Goal: Task Accomplishment & Management: Use online tool/utility

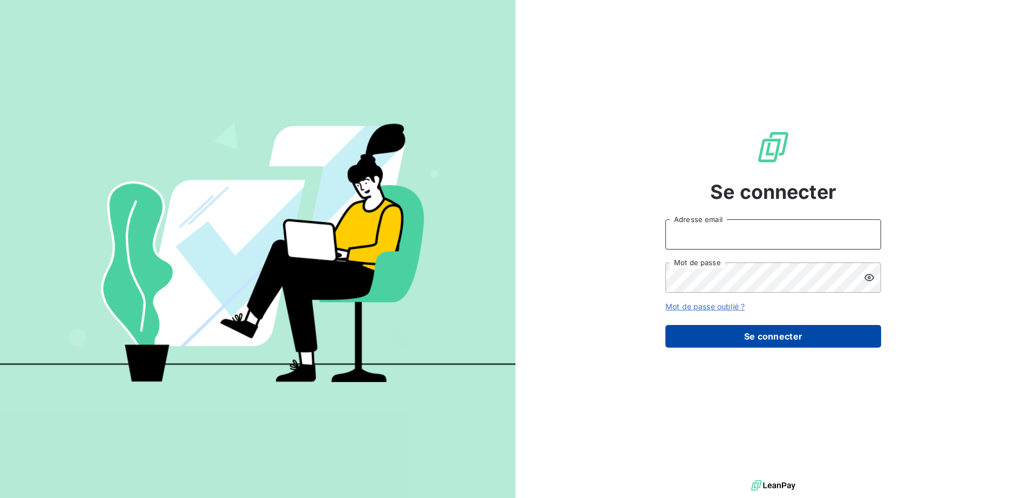
type input "[EMAIL_ADDRESS][DOMAIN_NAME]"
click at [768, 330] on button "Se connecter" at bounding box center [773, 336] width 216 height 23
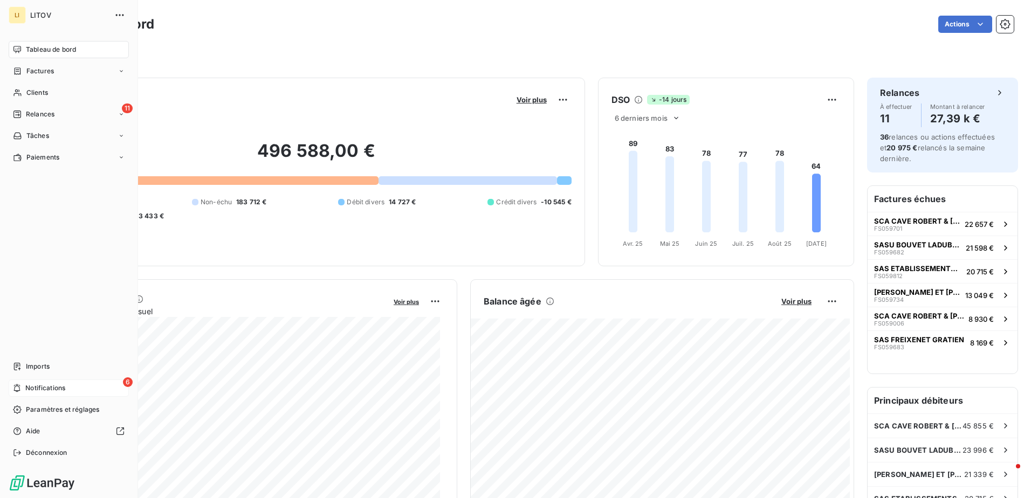
click at [93, 388] on div "6 Notifications" at bounding box center [69, 387] width 120 height 17
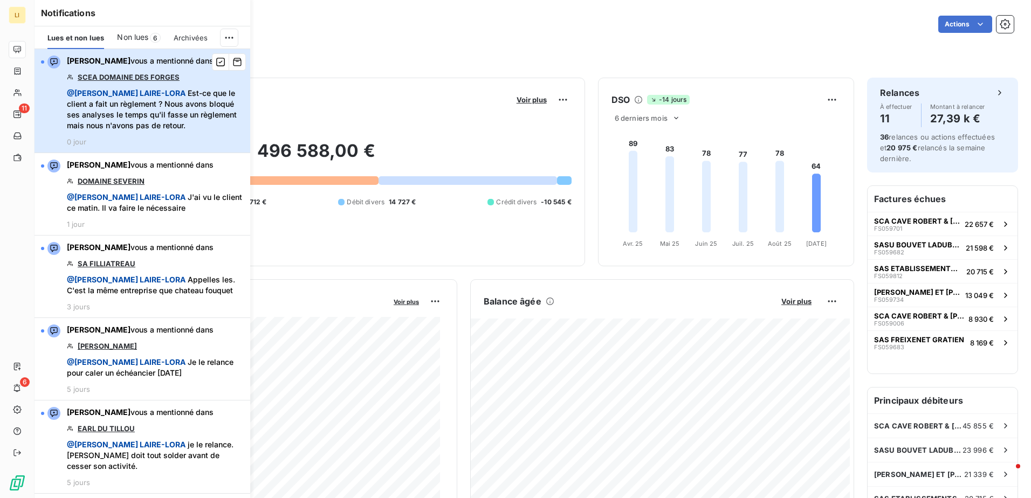
click at [147, 70] on div "[PERSON_NAME] vous a mentionné dans SCEA DOMAINE DES FORGES @ [PERSON_NAME] Est…" at bounding box center [155, 101] width 177 height 91
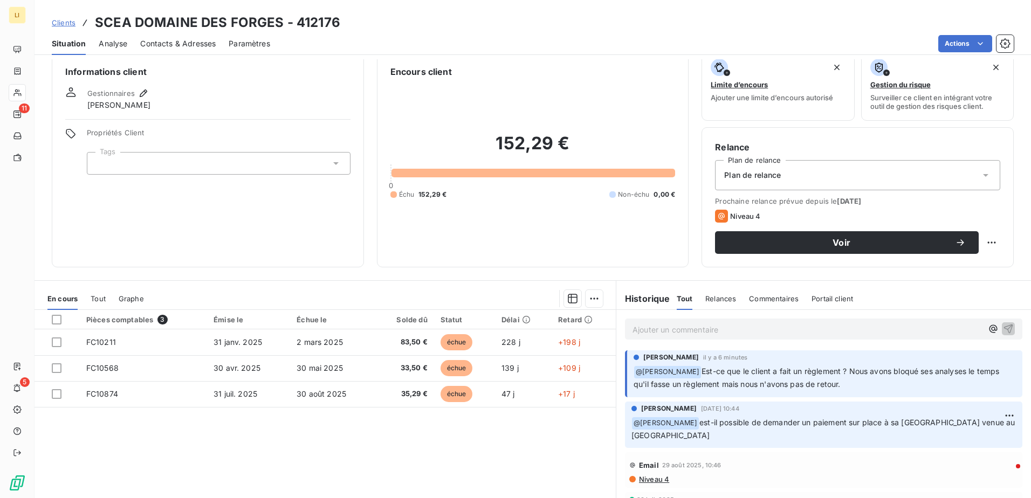
scroll to position [18, 0]
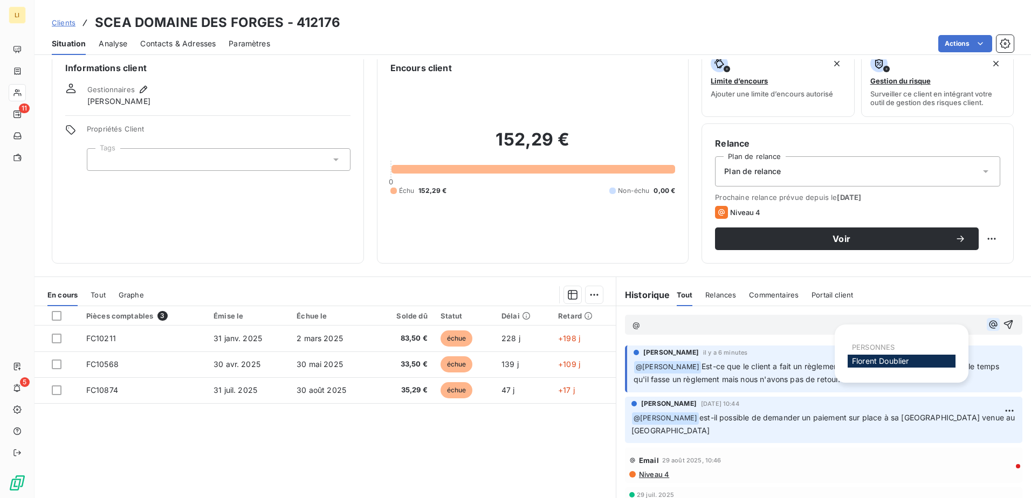
click at [989, 327] on icon "button" at bounding box center [993, 325] width 8 height 8
click at [865, 356] on span "[PERSON_NAME]" at bounding box center [880, 360] width 57 height 9
click at [827, 327] on p "﻿ @ Florent Doublier ﻿ je n'ai pas de rglt ni de nouvelles e" at bounding box center [807, 325] width 350 height 13
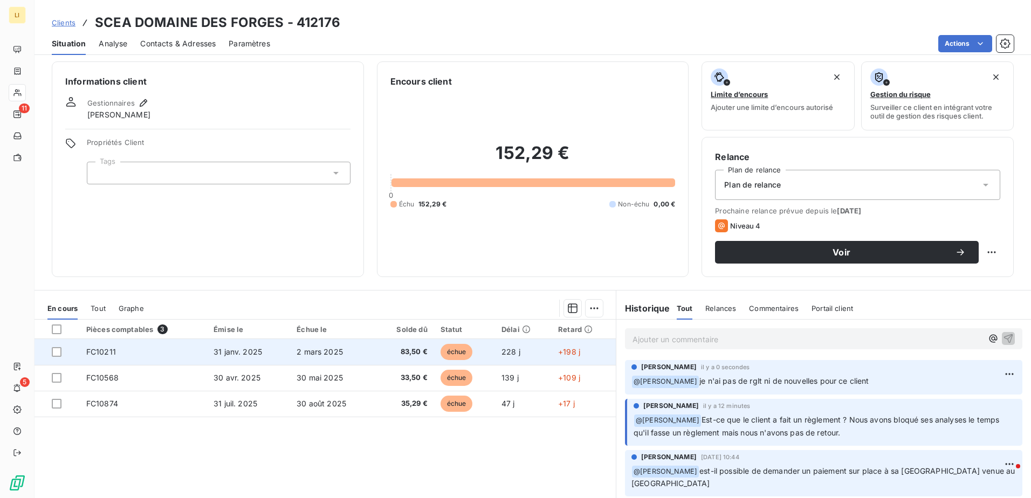
scroll to position [0, 0]
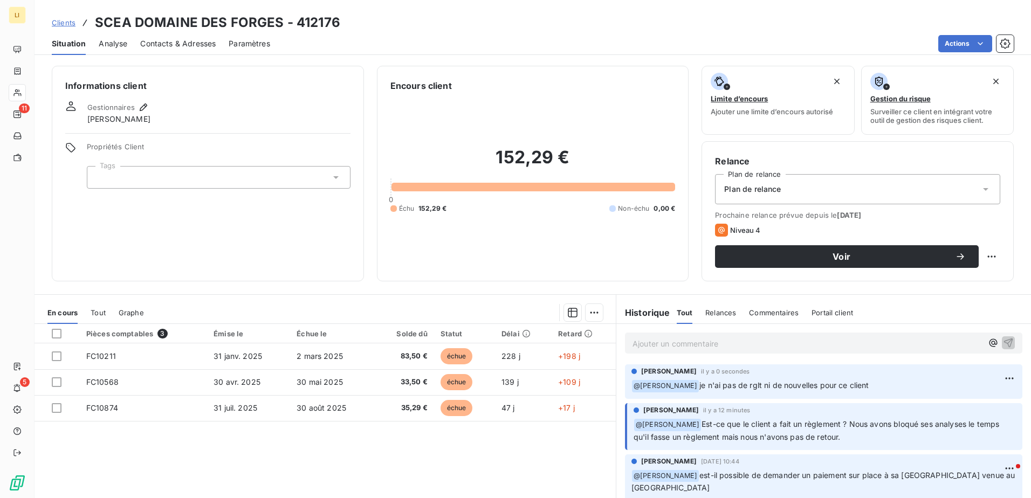
click at [333, 176] on icon at bounding box center [335, 177] width 5 height 3
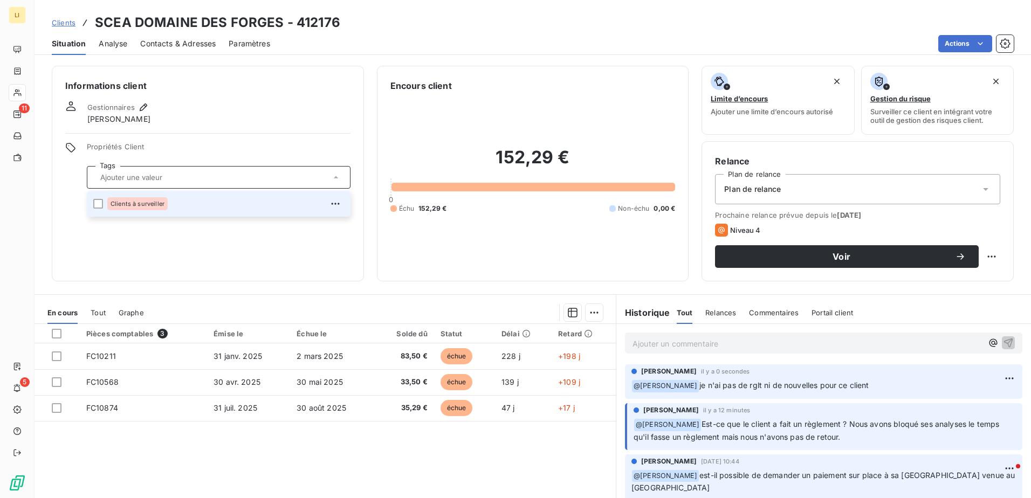
click at [180, 207] on div "Clients à surveiller" at bounding box center [225, 203] width 237 height 17
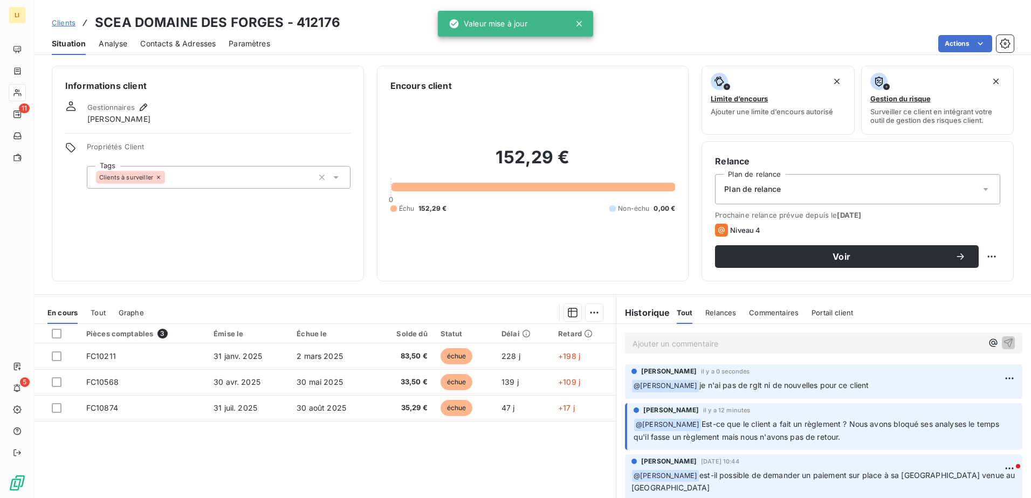
click at [68, 18] on span "Clients" at bounding box center [64, 22] width 24 height 9
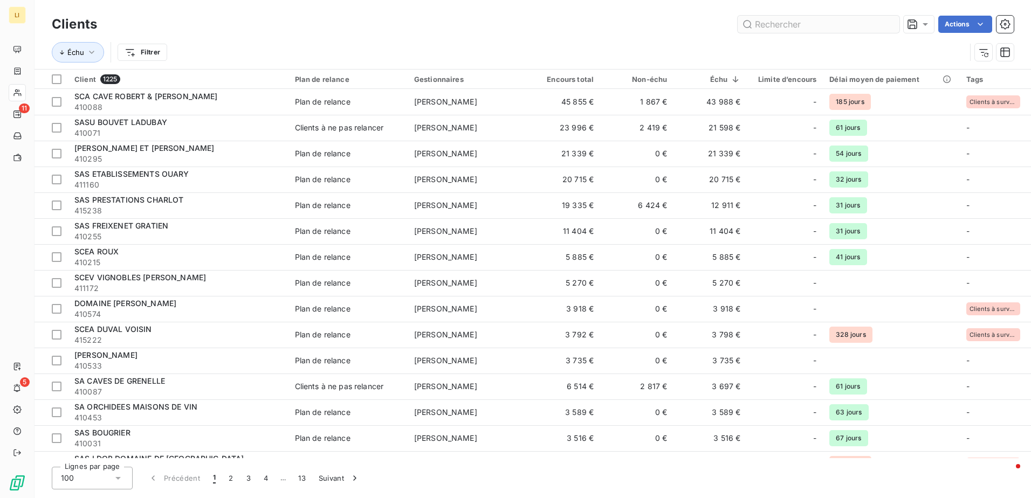
click at [783, 30] on input "text" at bounding box center [818, 24] width 162 height 17
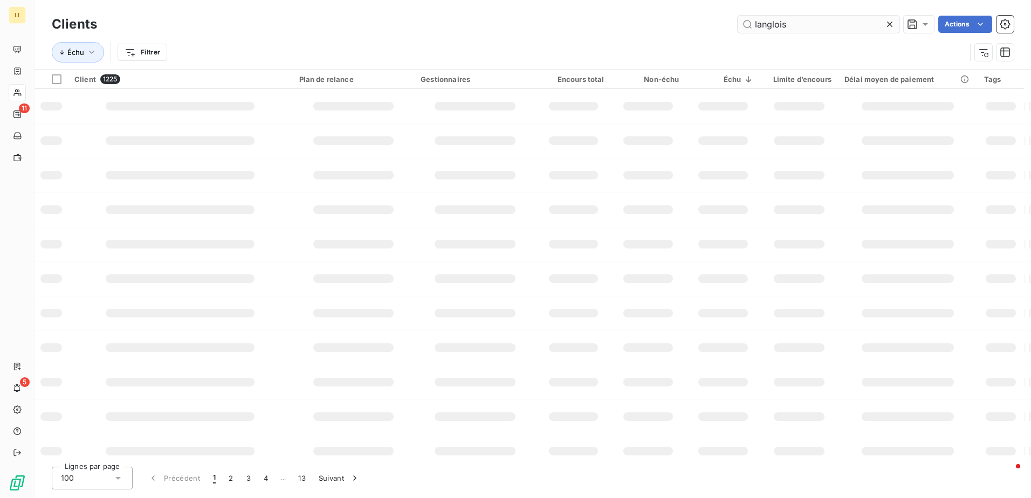
type input "langlois"
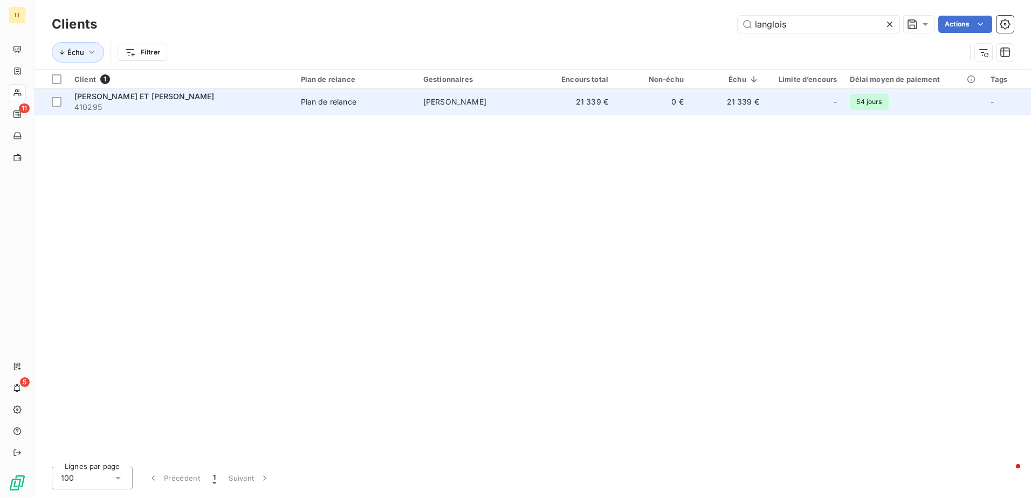
click at [239, 92] on div "[PERSON_NAME] ET [PERSON_NAME]" at bounding box center [180, 96] width 213 height 11
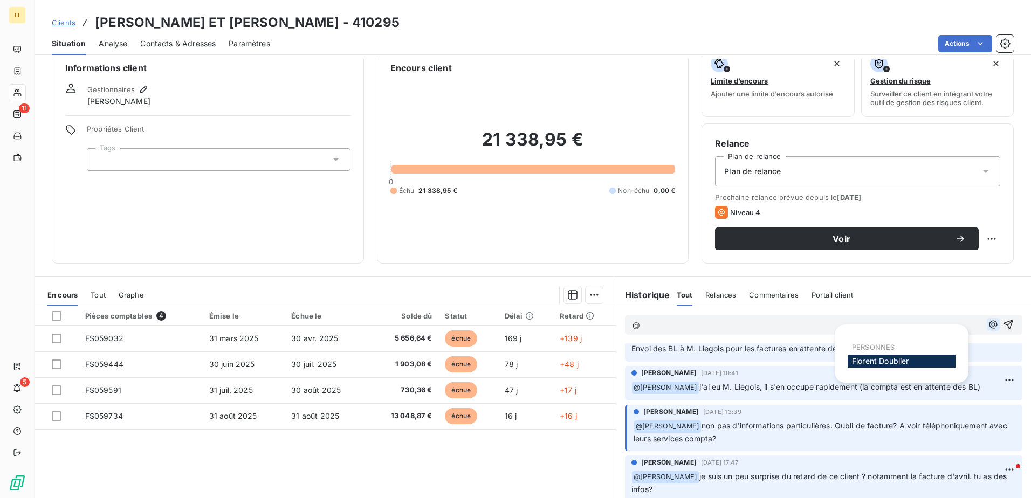
scroll to position [17, 0]
click at [989, 323] on icon "button" at bounding box center [993, 325] width 8 height 8
click at [924, 356] on div "[PERSON_NAME]" at bounding box center [901, 361] width 108 height 13
click at [879, 359] on span "[PERSON_NAME]" at bounding box center [880, 360] width 57 height 9
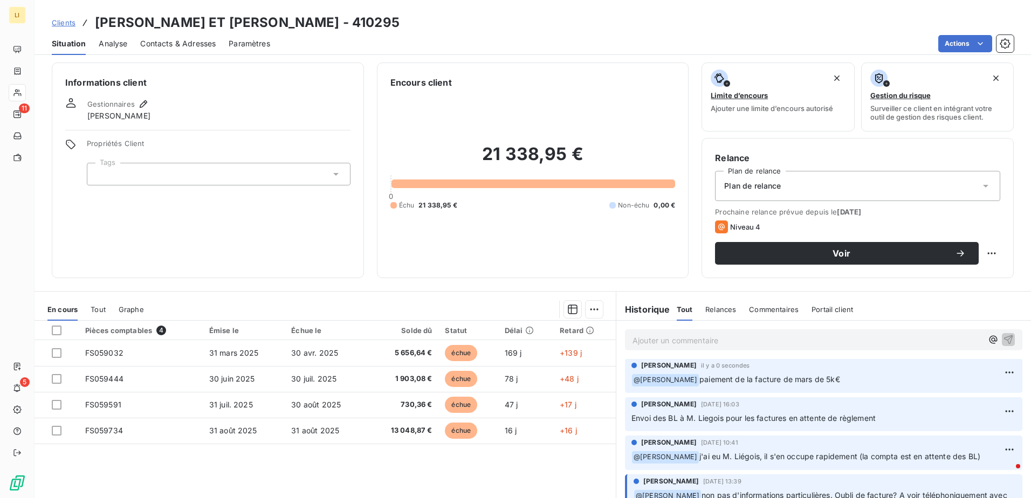
scroll to position [0, 0]
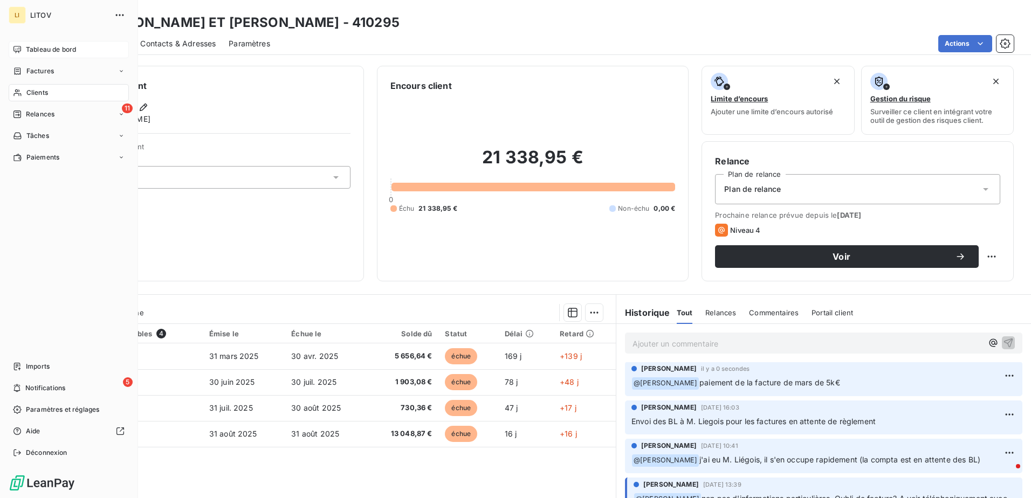
click at [49, 49] on span "Tableau de bord" at bounding box center [51, 50] width 50 height 10
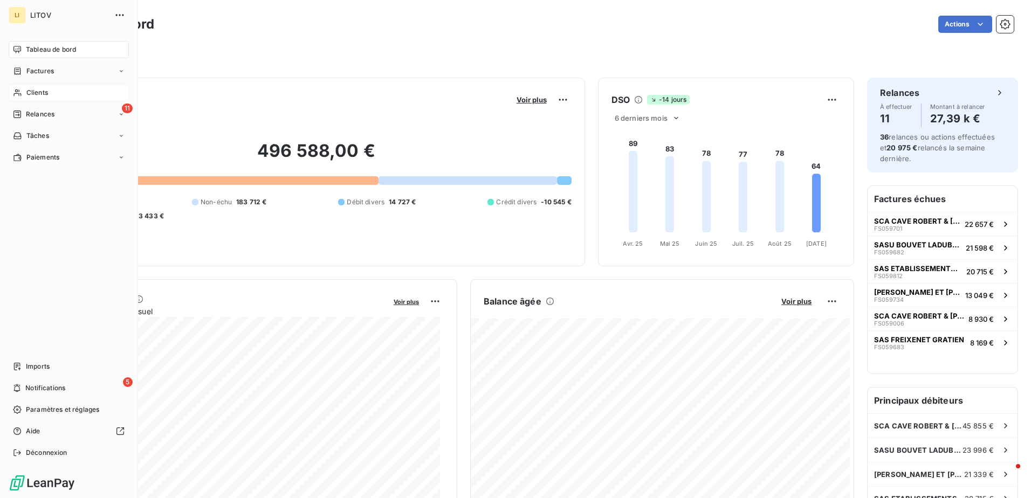
click at [30, 93] on span "Clients" at bounding box center [37, 93] width 22 height 10
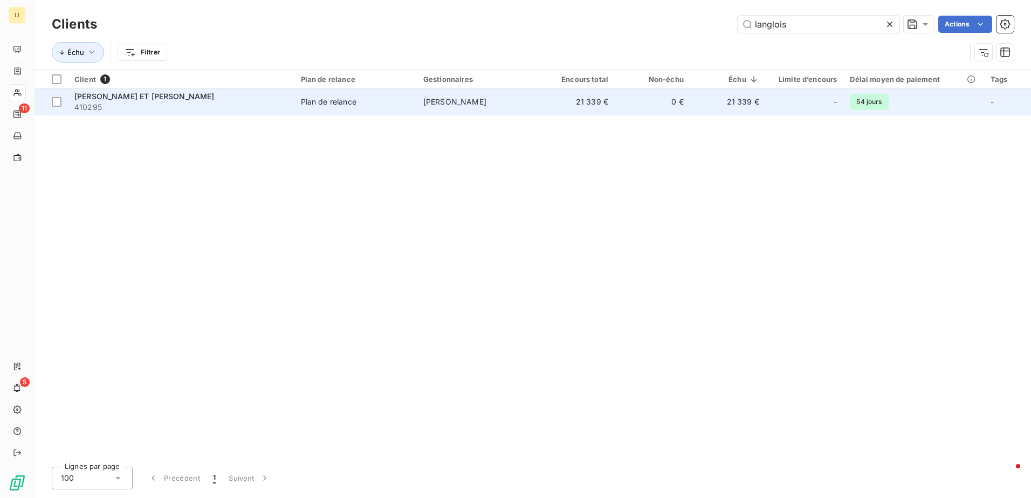
click at [185, 93] on span "[PERSON_NAME] ET [PERSON_NAME]" at bounding box center [144, 96] width 140 height 9
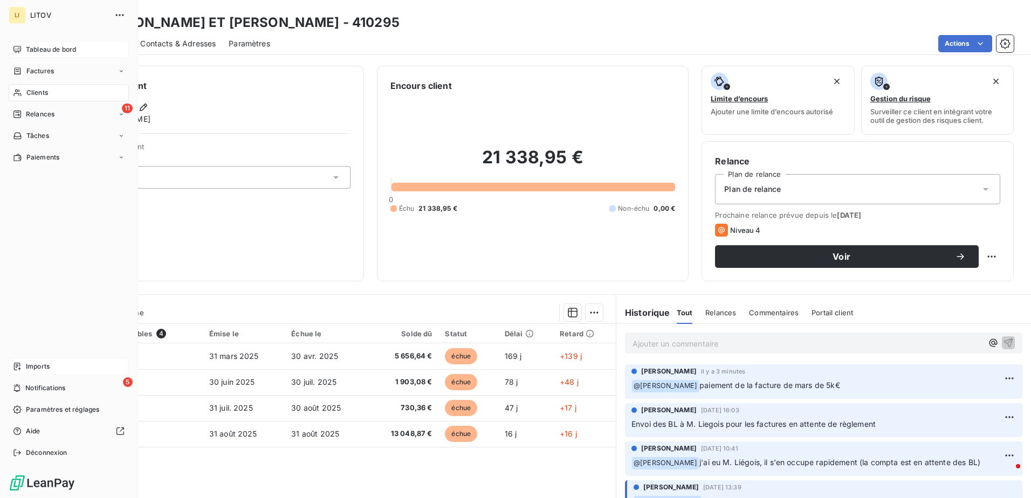
click at [42, 358] on div "Imports" at bounding box center [69, 366] width 120 height 17
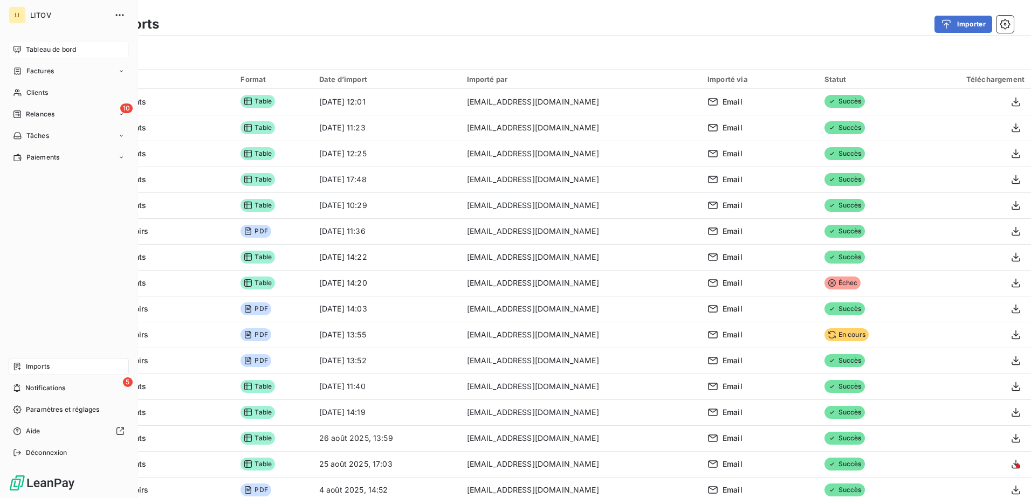
click at [42, 42] on div "Tableau de bord" at bounding box center [69, 49] width 120 height 17
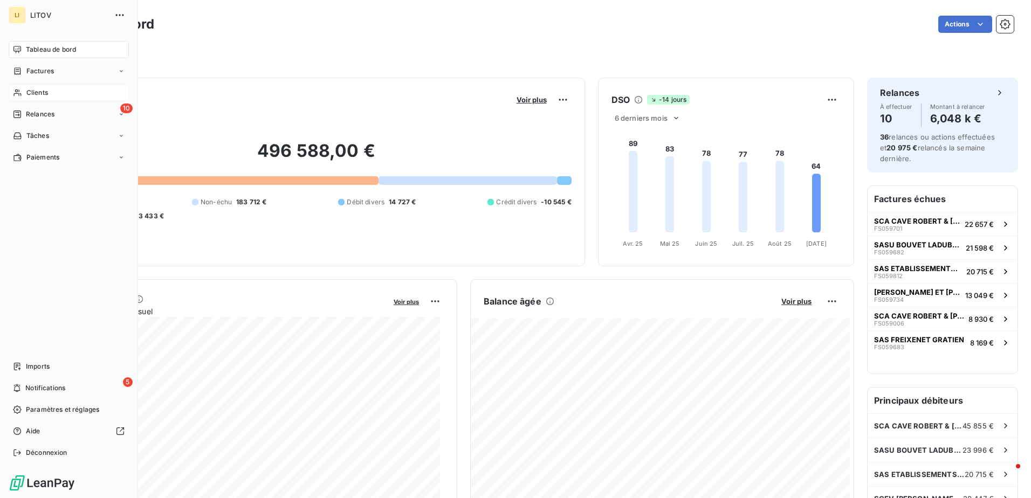
click at [59, 93] on div "Clients" at bounding box center [69, 92] width 120 height 17
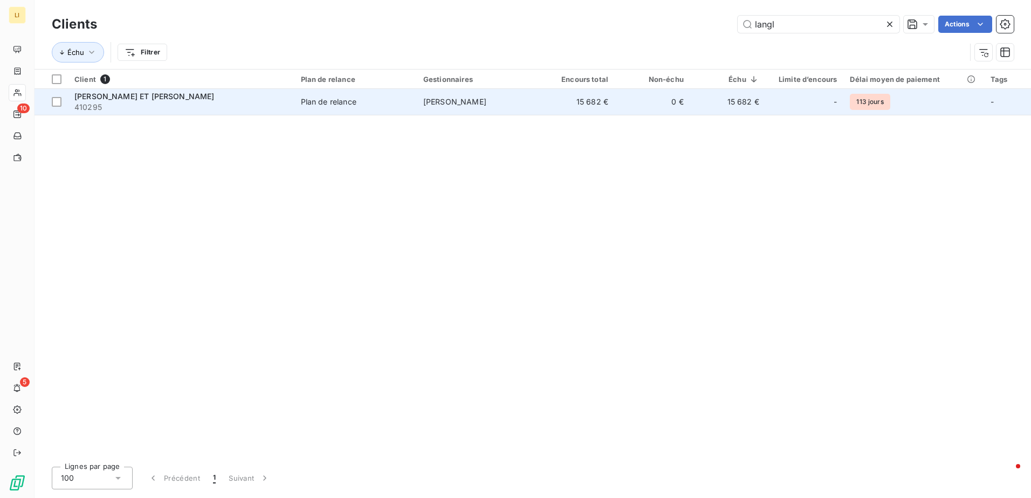
type input "langl"
click at [189, 100] on span "[PERSON_NAME] ET [PERSON_NAME]" at bounding box center [144, 96] width 140 height 9
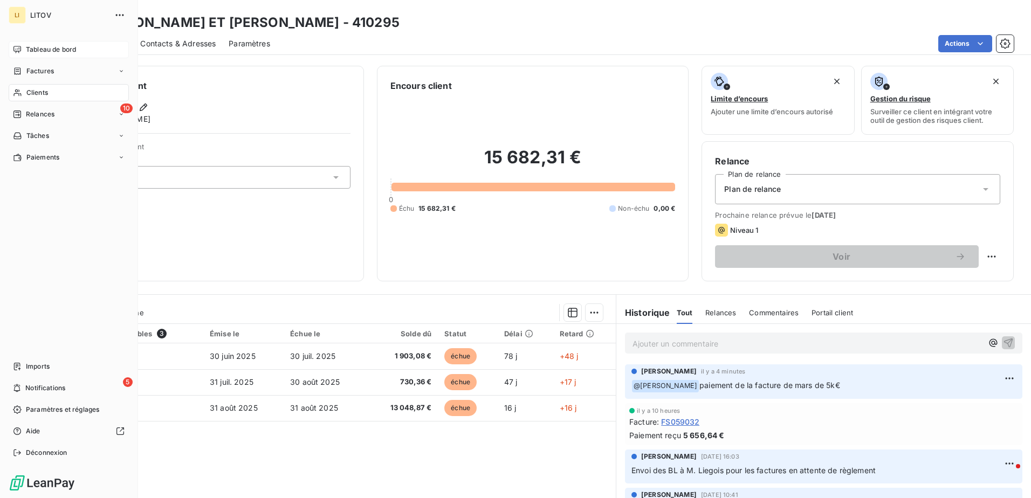
click at [53, 52] on span "Tableau de bord" at bounding box center [51, 50] width 50 height 10
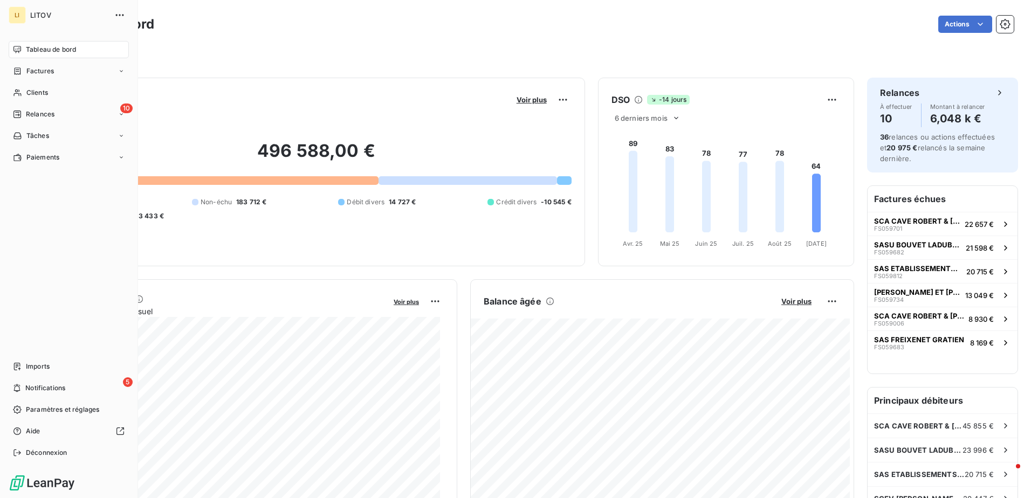
click at [53, 51] on span "Tableau de bord" at bounding box center [51, 50] width 50 height 10
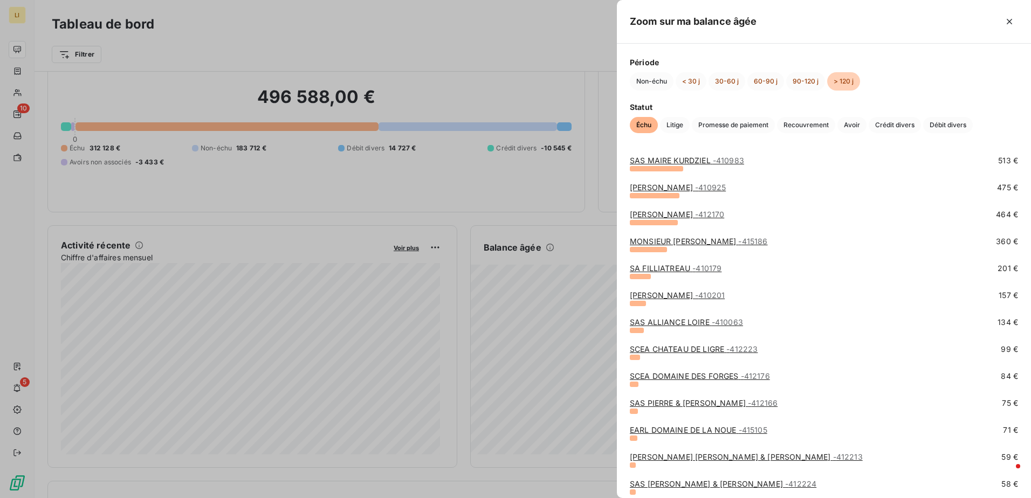
scroll to position [190, 0]
click at [17, 49] on div at bounding box center [515, 249] width 1031 height 498
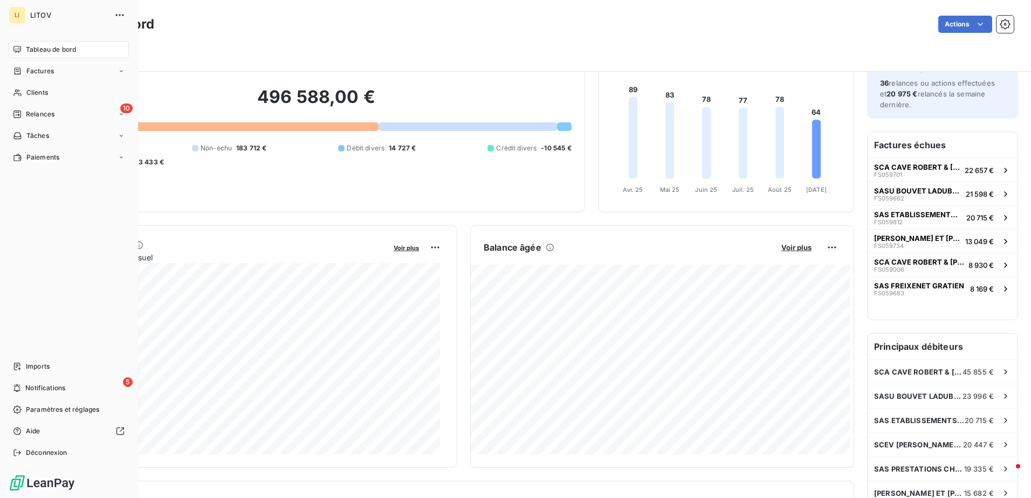
click at [17, 49] on icon at bounding box center [17, 49] width 8 height 7
click at [24, 79] on div "Factures" at bounding box center [69, 71] width 120 height 17
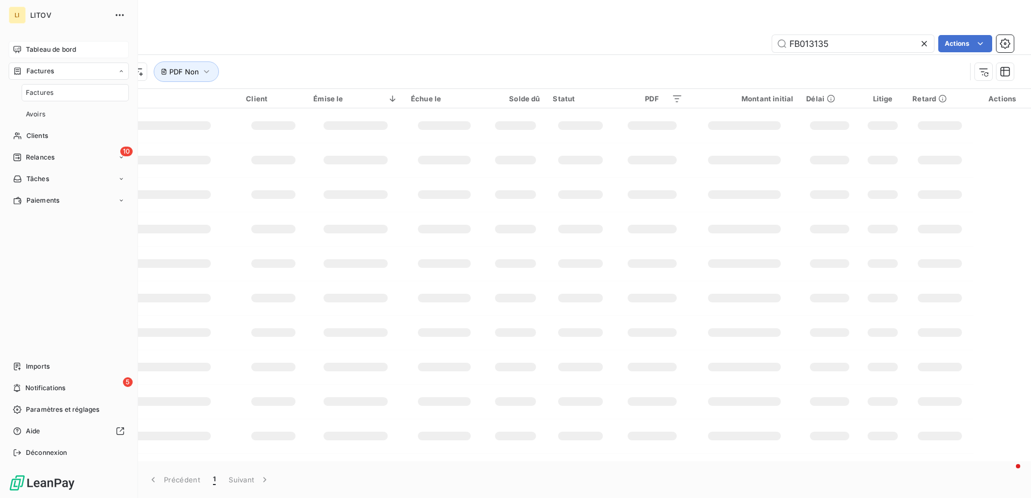
click at [45, 50] on span "Tableau de bord" at bounding box center [51, 50] width 50 height 10
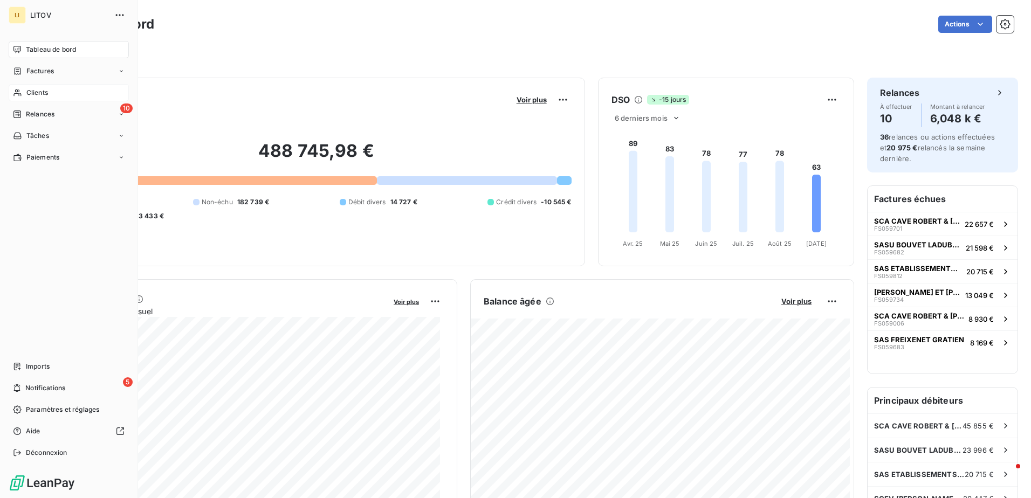
click at [29, 89] on span "Clients" at bounding box center [37, 93] width 22 height 10
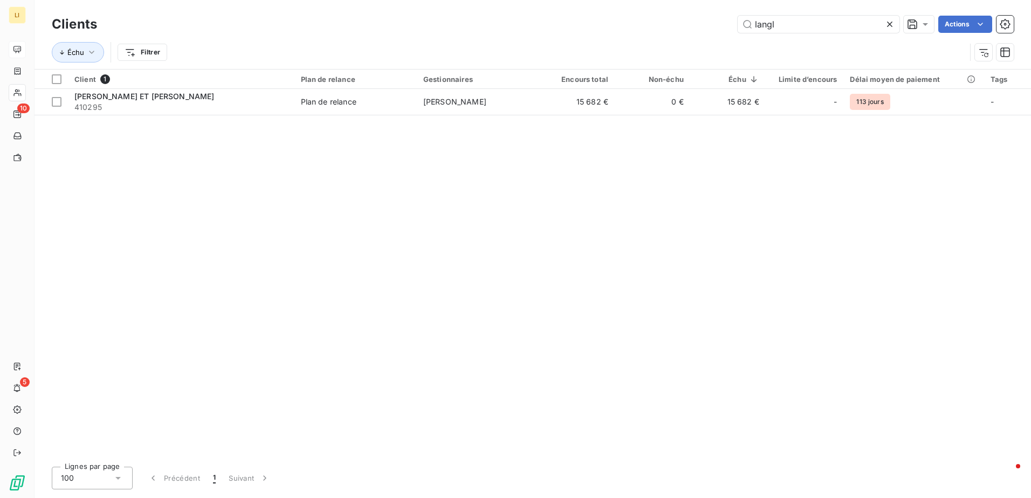
drag, startPoint x: 829, startPoint y: 19, endPoint x: 564, endPoint y: 42, distance: 265.1
click at [564, 42] on div "Clients langl Actions Échu Filtrer" at bounding box center [533, 41] width 962 height 56
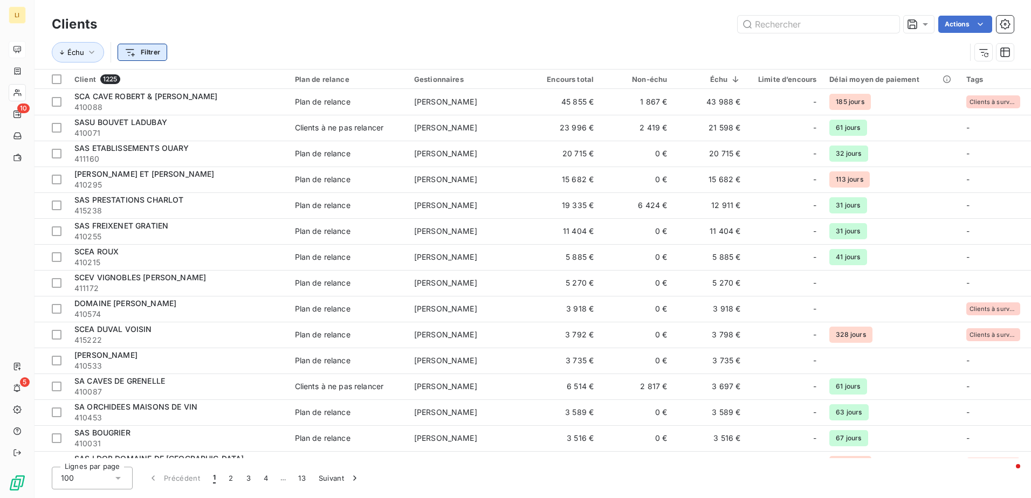
click at [153, 52] on html "LI 10 5 Clients Actions Échu Filtrer Client 1225 Plan de relance Gestionnaires …" at bounding box center [515, 249] width 1031 height 498
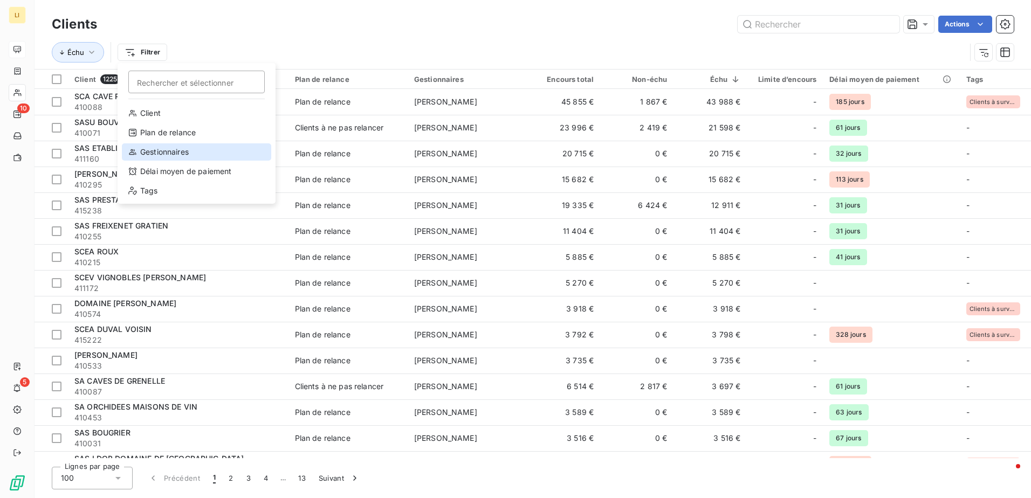
click at [157, 144] on div "Gestionnaires" at bounding box center [196, 151] width 149 height 17
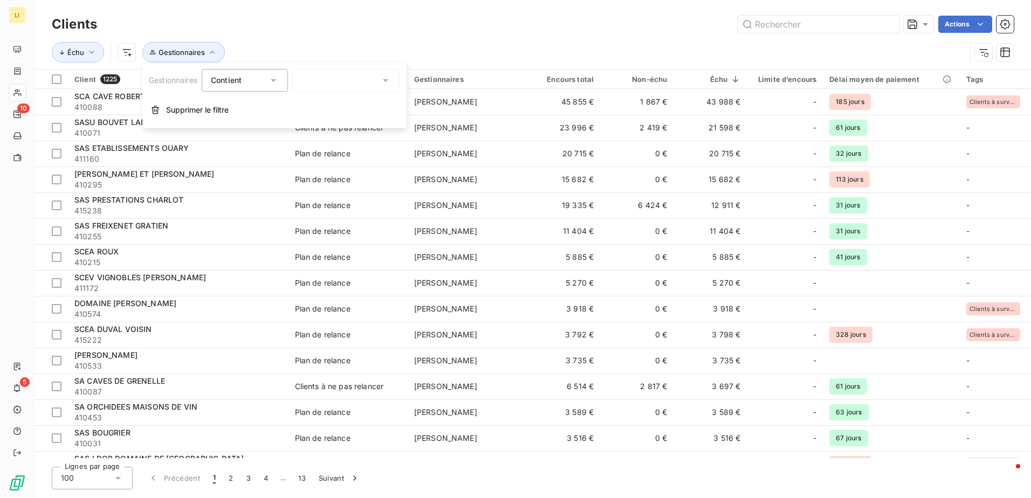
click at [357, 81] on div at bounding box center [346, 80] width 108 height 23
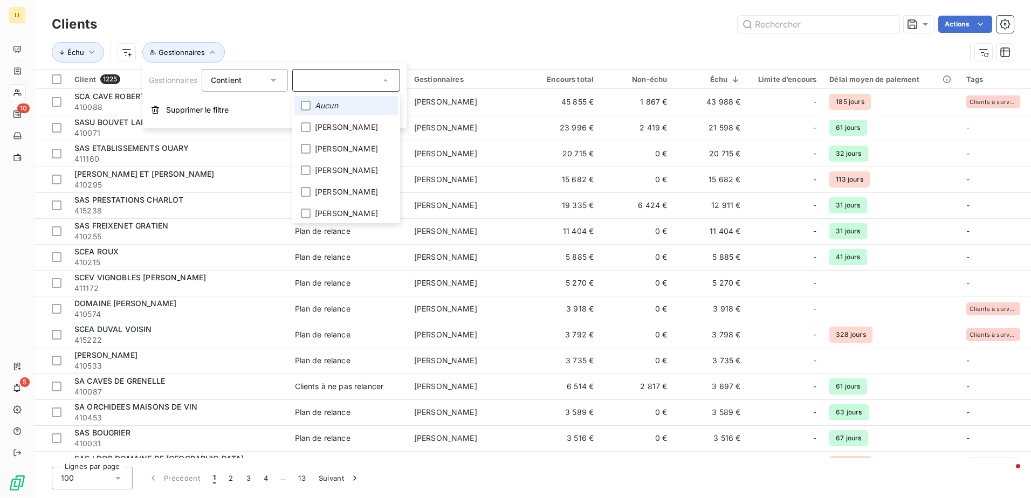
click at [336, 108] on span "Aucun" at bounding box center [326, 105] width 23 height 11
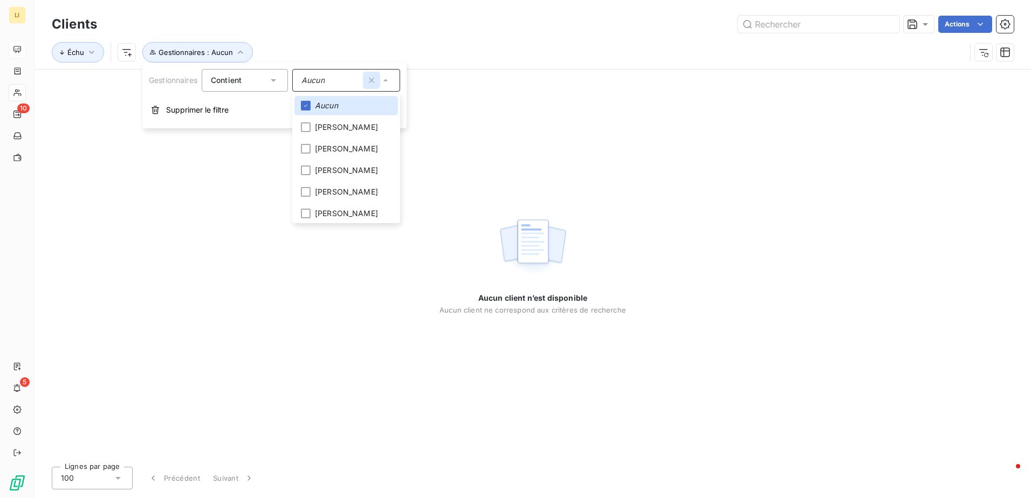
click at [371, 84] on icon "button" at bounding box center [371, 80] width 11 height 11
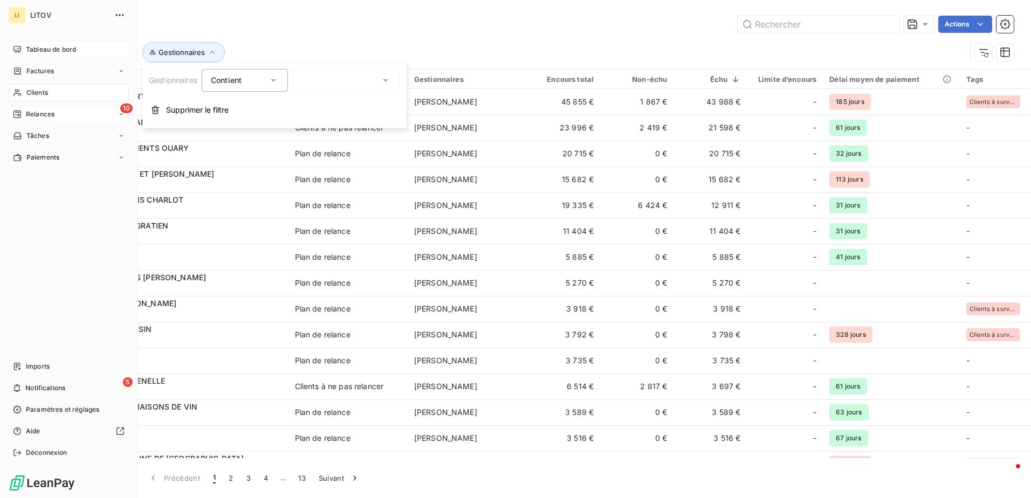
click at [25, 112] on div "Relances" at bounding box center [34, 114] width 42 height 10
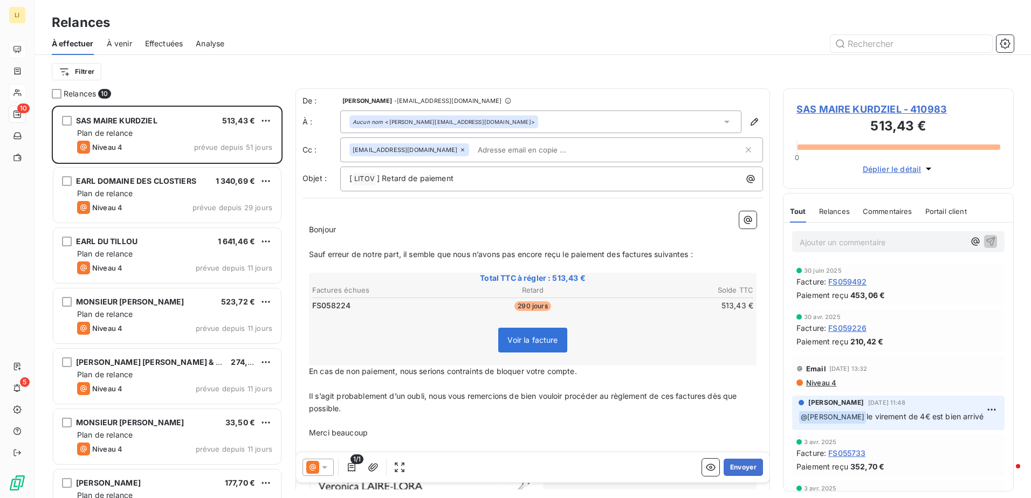
click at [328, 467] on icon at bounding box center [324, 467] width 11 height 11
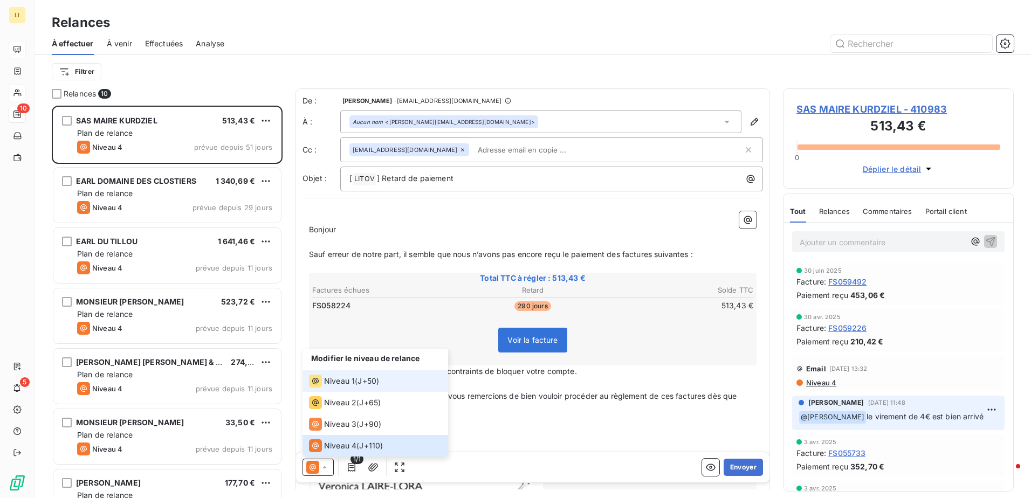
click at [358, 376] on div "Niveau 1 ( J+50 )" at bounding box center [344, 381] width 70 height 13
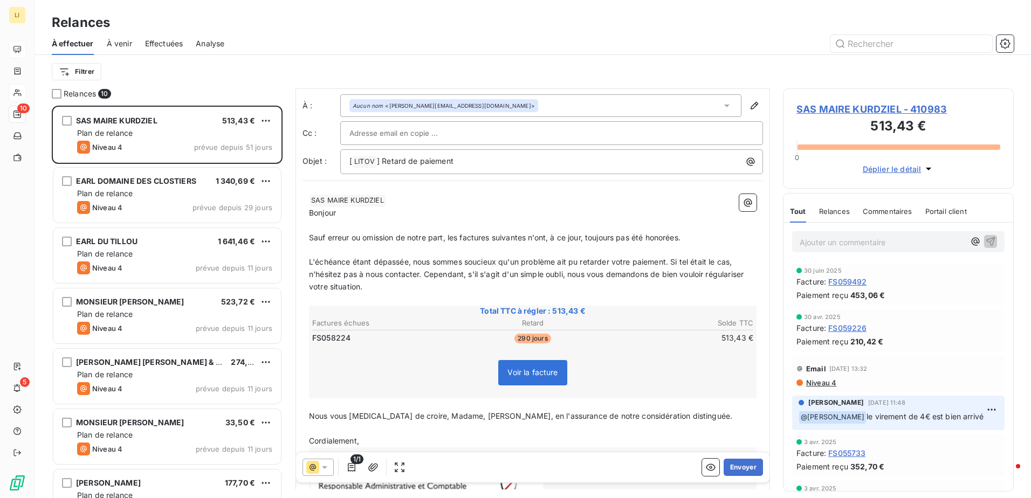
scroll to position [37, 0]
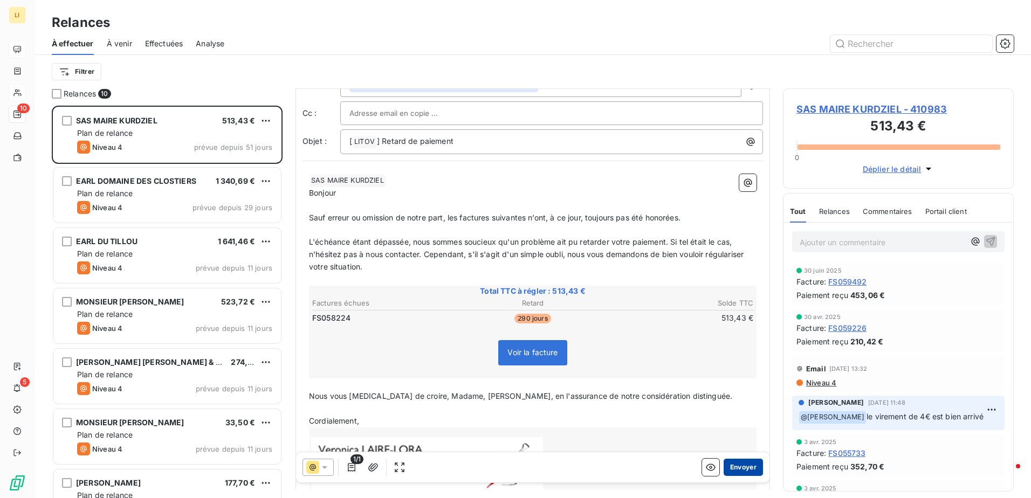
click at [733, 466] on button "Envoyer" at bounding box center [742, 467] width 39 height 17
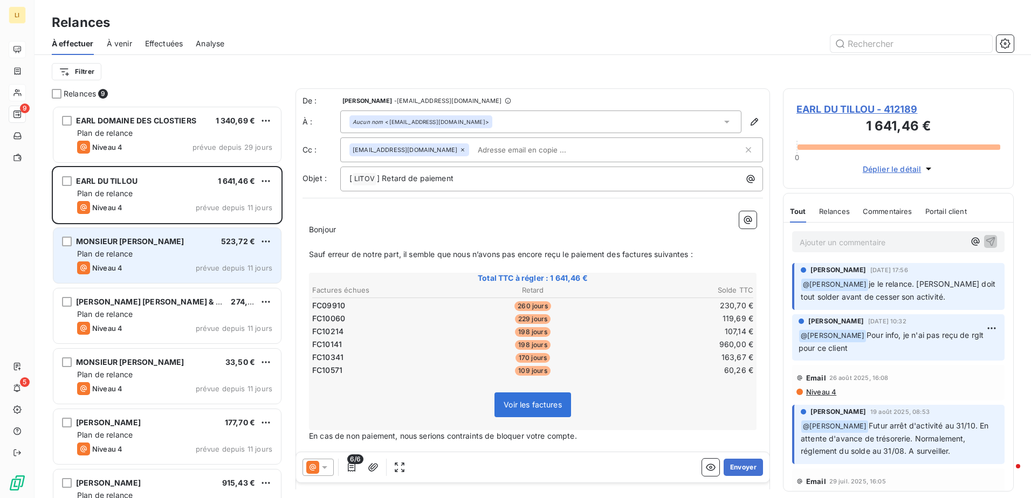
click at [200, 241] on div "MONSIEUR [PERSON_NAME] 523,72 €" at bounding box center [174, 242] width 195 height 10
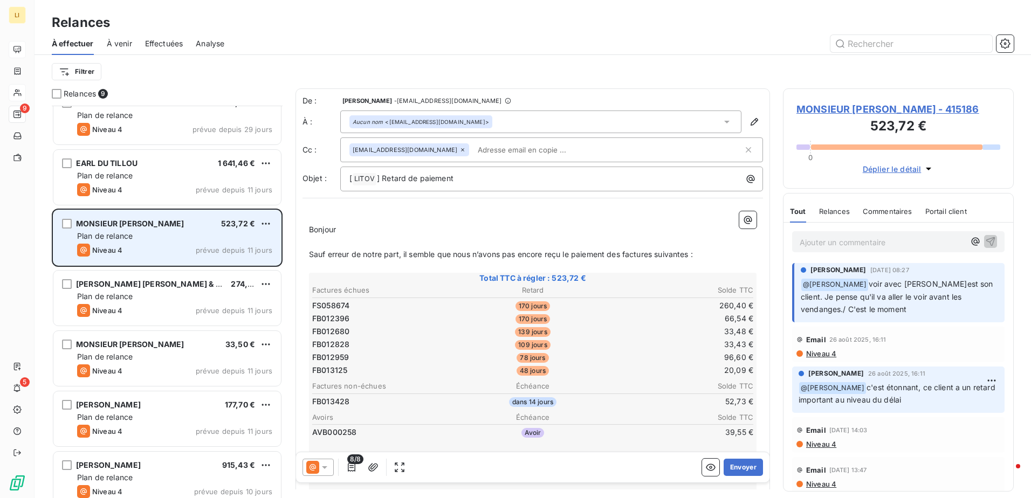
scroll to position [37, 0]
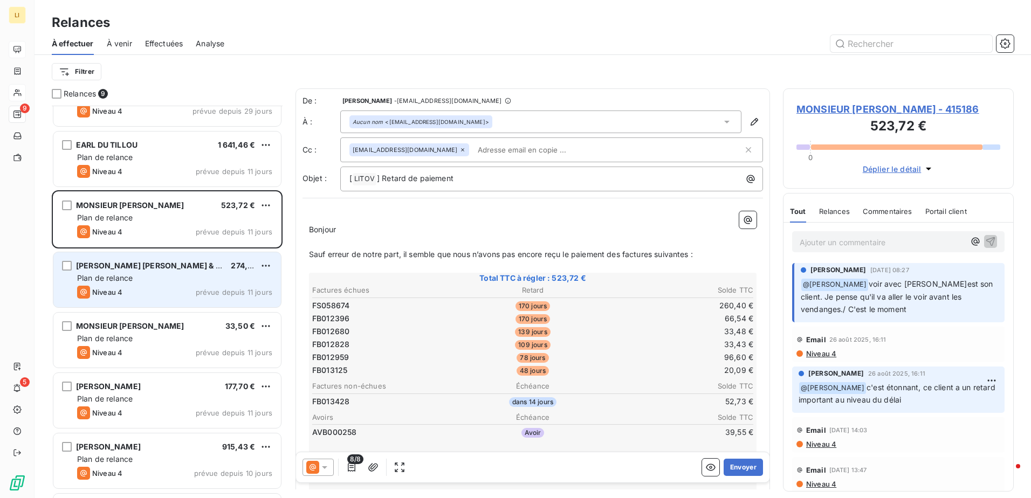
click at [184, 274] on div "Plan de relance" at bounding box center [174, 278] width 195 height 11
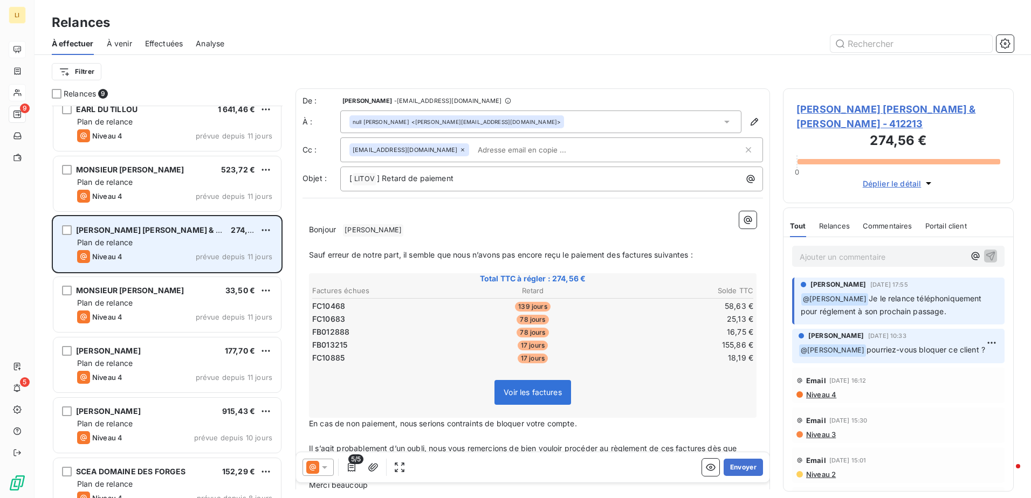
scroll to position [91, 0]
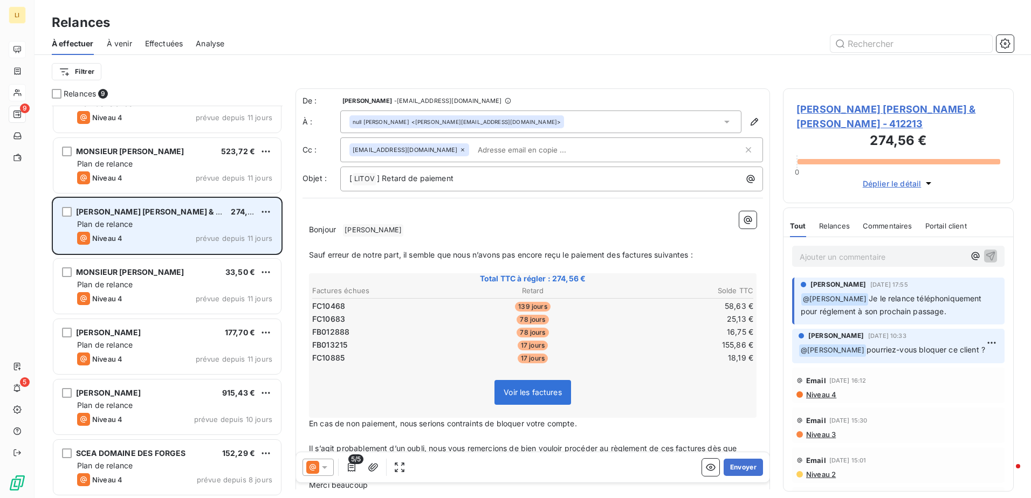
click at [183, 272] on div "MONSIEUR [PERSON_NAME] 33,50 €" at bounding box center [174, 272] width 195 height 10
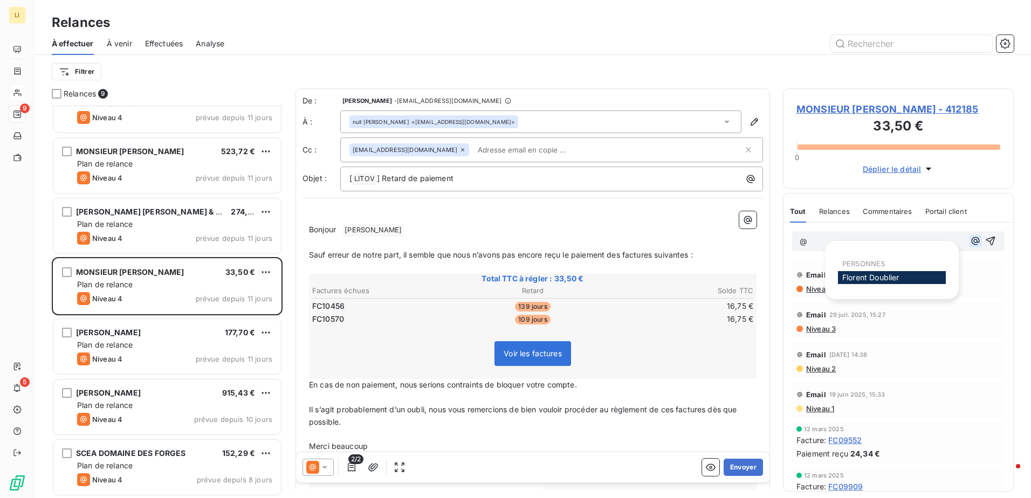
click at [971, 243] on icon "button" at bounding box center [975, 241] width 8 height 8
click at [896, 275] on span "[PERSON_NAME]" at bounding box center [870, 277] width 57 height 9
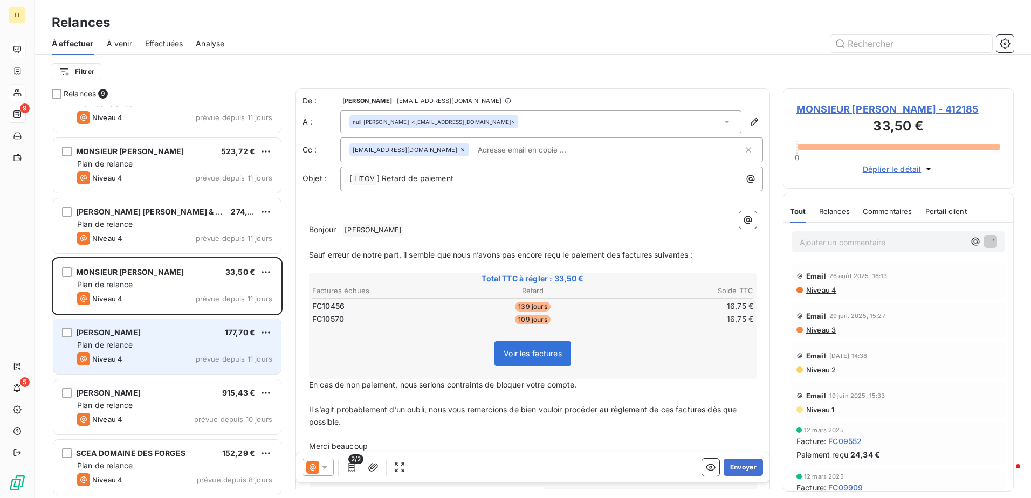
click at [209, 329] on div "[PERSON_NAME] FOUET 177,70 €" at bounding box center [174, 333] width 195 height 10
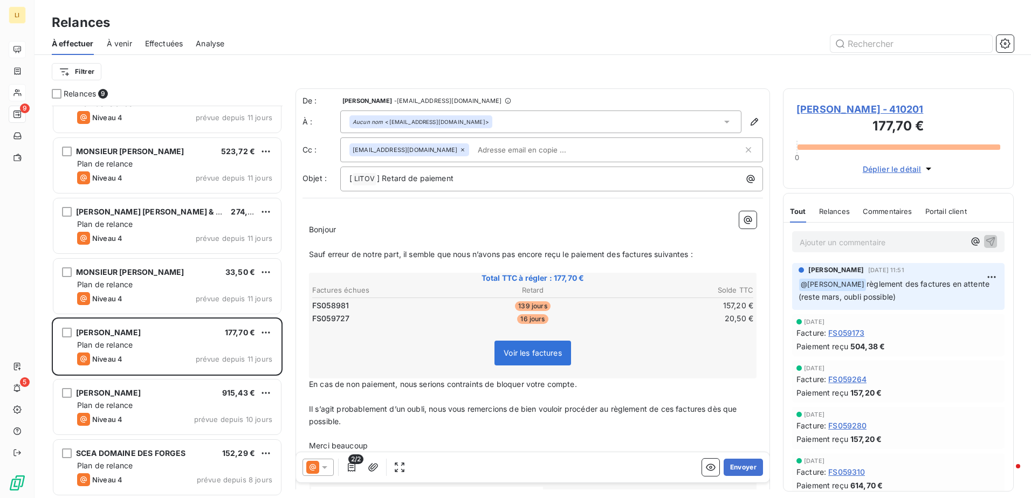
click at [320, 471] on icon at bounding box center [324, 467] width 11 height 11
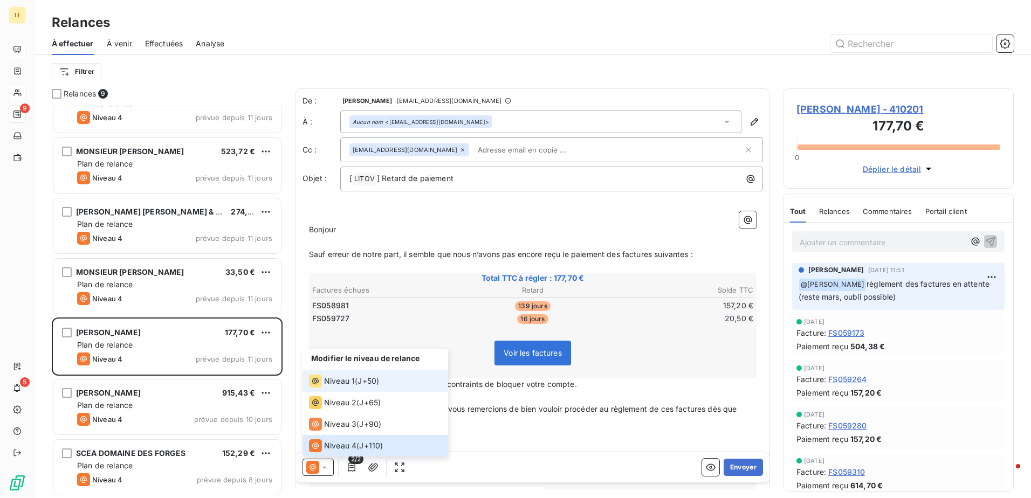
click at [341, 373] on li "Niveau 1 ( J+50 )" at bounding box center [375, 381] width 146 height 22
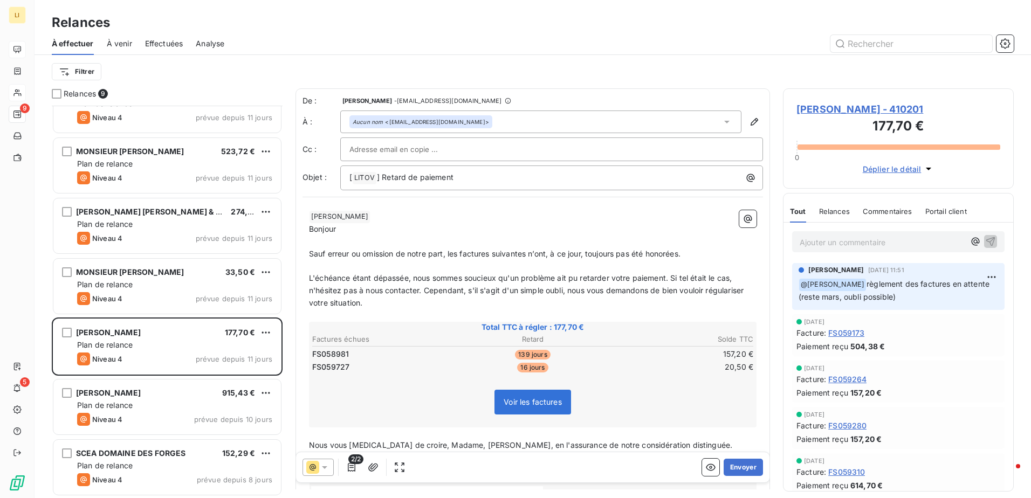
click at [309, 254] on span "Sauf erreur ou omission de notre part, les factures suivantes n’ont, à ce jour,…" at bounding box center [494, 253] width 371 height 9
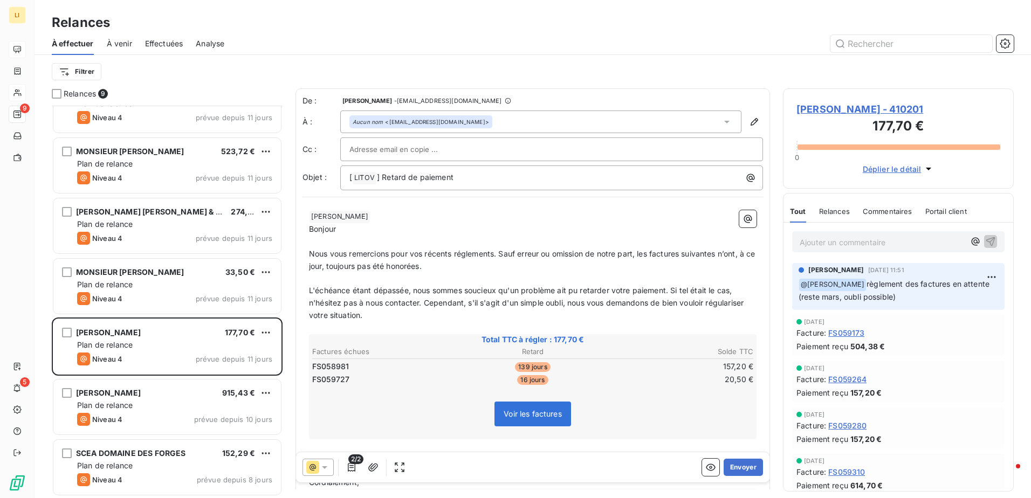
click at [476, 257] on span "Nous vous remercions pour vos récents réglements. Sauf erreur ou omission de no…" at bounding box center [533, 260] width 448 height 22
click at [482, 252] on span "Nous vous remercions pour vos récents réglements. Sauf erreur ou omission de no…" at bounding box center [533, 260] width 448 height 22
click at [513, 263] on p "Nous vous remercions pour vos récents règlements. Sauf erreur ou omission de no…" at bounding box center [532, 260] width 447 height 25
click at [652, 253] on span "Nous vous remercions pour vos récents règlements. Sauf erreur ou omission de no…" at bounding box center [533, 260] width 448 height 22
click at [421, 268] on span "Nous vous remercions pour vos récents règlements. Sauf erreur ou omission de no…" at bounding box center [532, 260] width 447 height 22
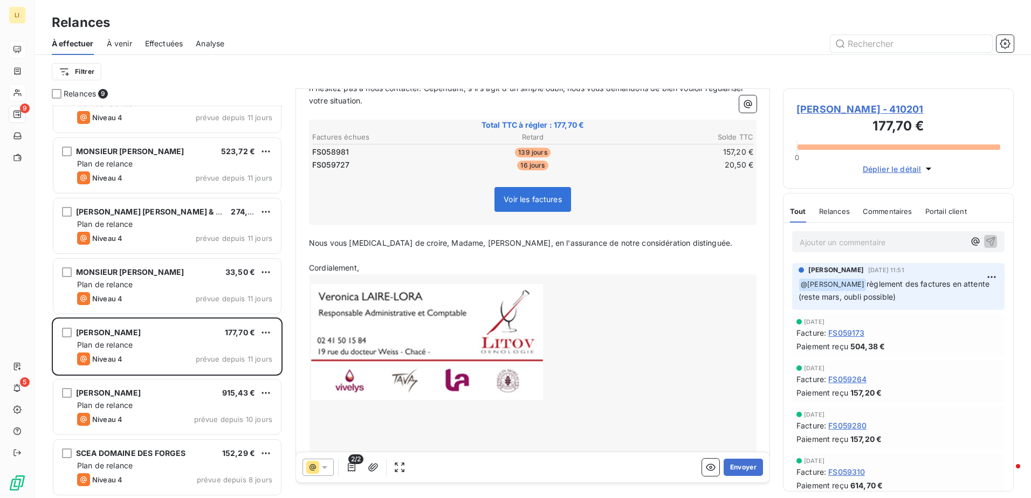
scroll to position [234, 0]
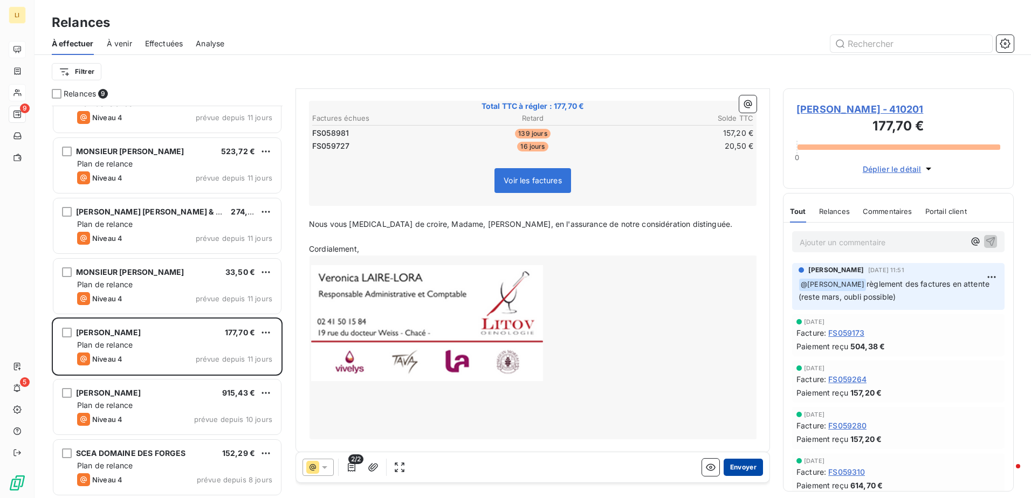
click at [741, 468] on button "Envoyer" at bounding box center [742, 467] width 39 height 17
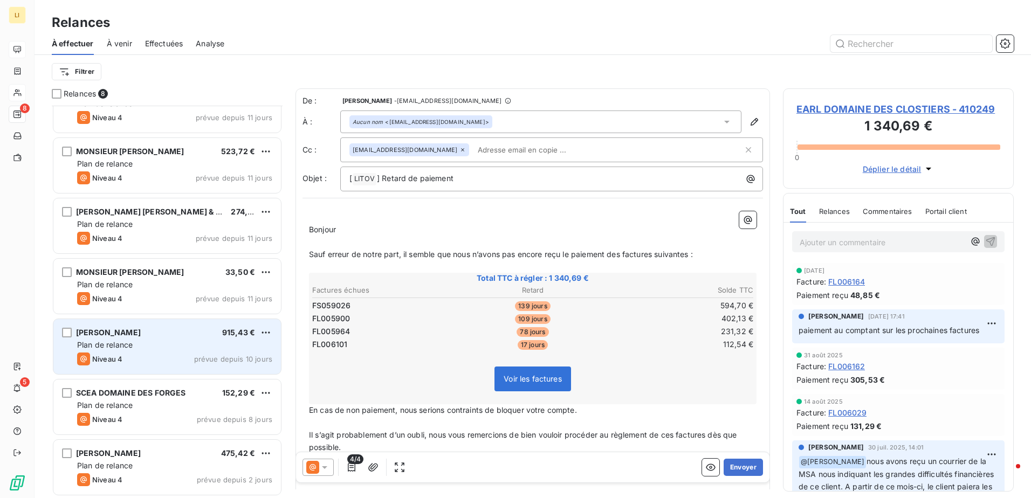
click at [182, 328] on div "[PERSON_NAME] 915,43 €" at bounding box center [174, 333] width 195 height 10
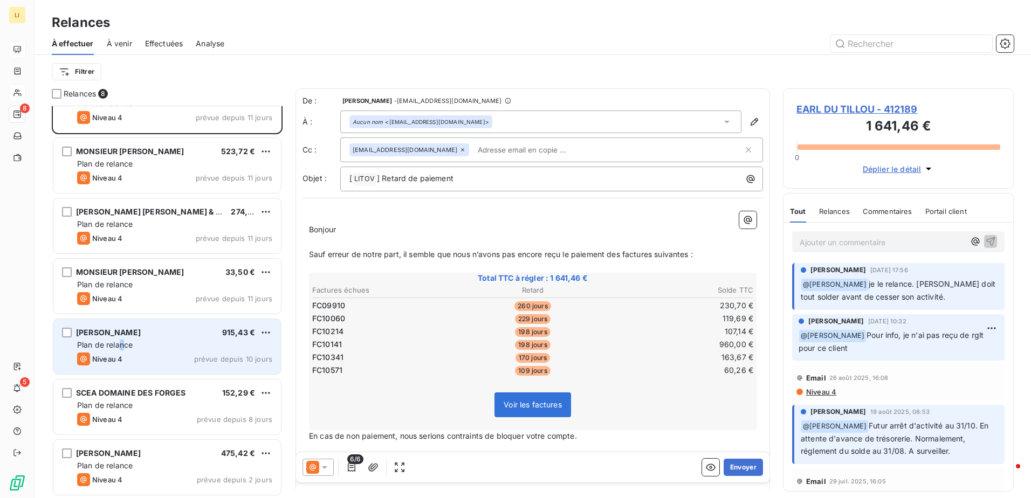
click at [122, 349] on span "Plan de relance" at bounding box center [105, 344] width 56 height 9
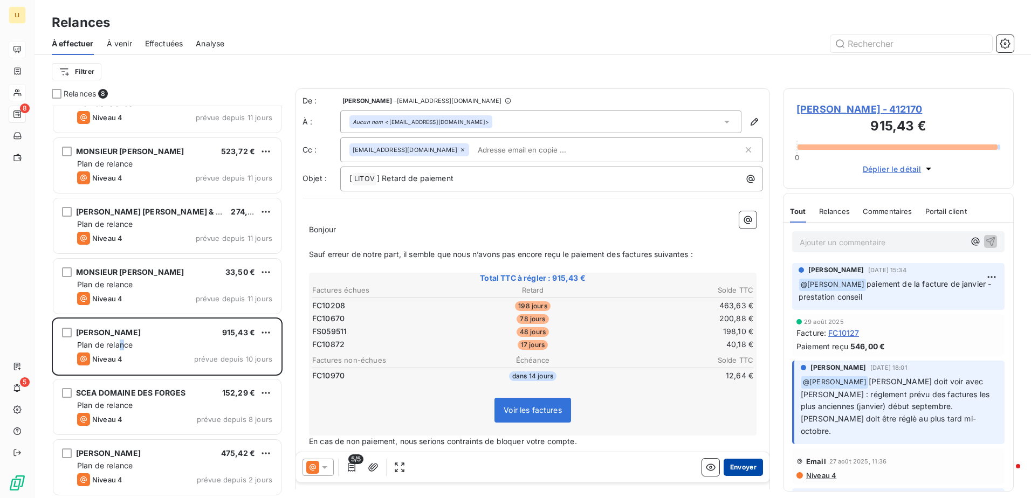
click at [731, 466] on button "Envoyer" at bounding box center [742, 467] width 39 height 17
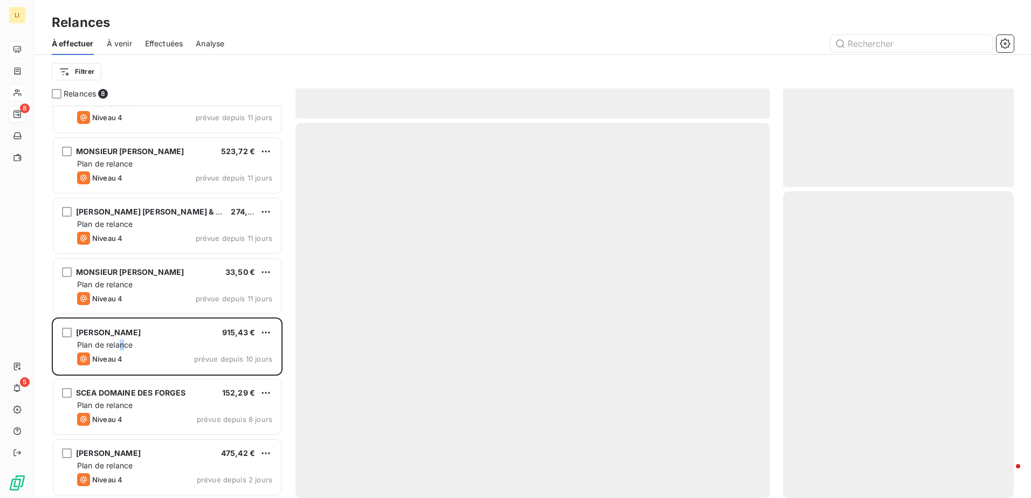
scroll to position [30, 0]
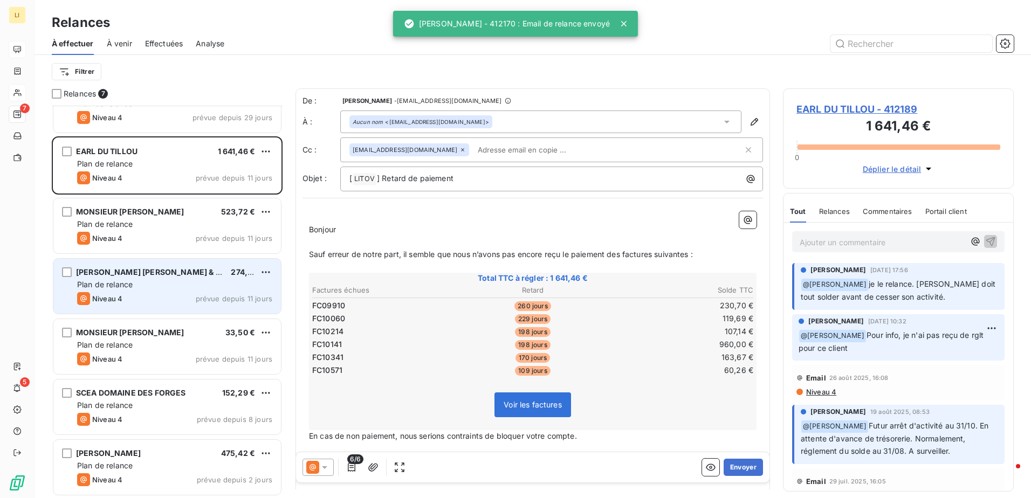
click at [165, 291] on div "[PERSON_NAME] [PERSON_NAME] & [PERSON_NAME] 274,56 € Plan de relance Niveau 4 p…" at bounding box center [166, 286] width 227 height 55
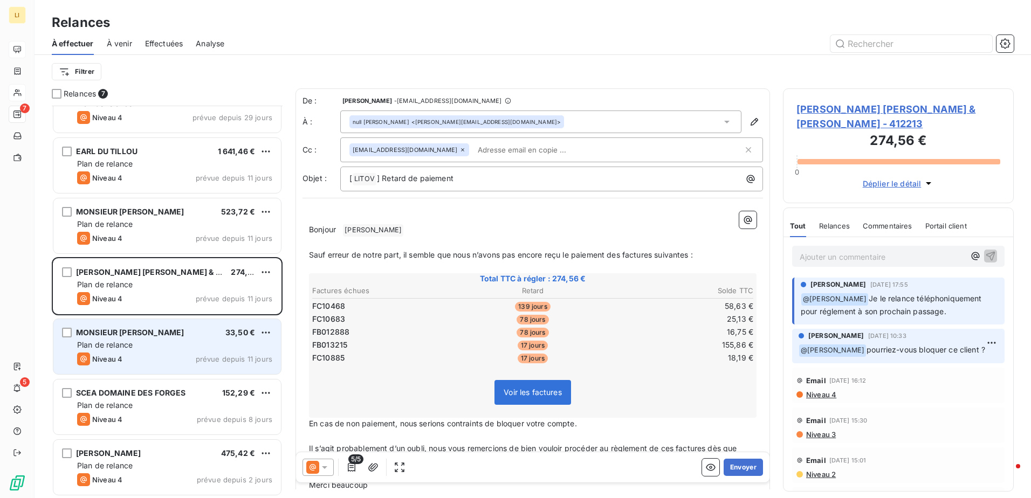
click at [126, 335] on span "MONSIEUR [PERSON_NAME]" at bounding box center [130, 332] width 108 height 9
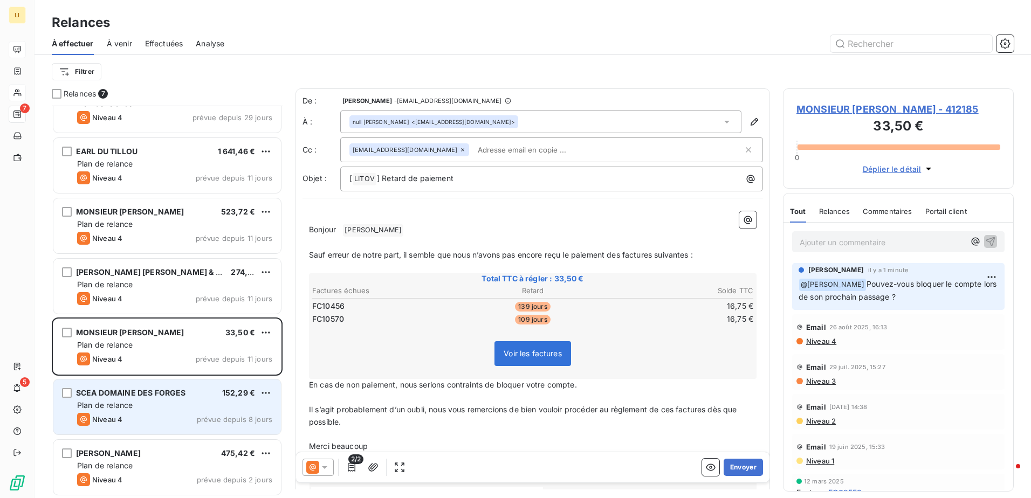
click at [133, 396] on span "SCEA DOMAINE DES FORGES" at bounding box center [130, 392] width 109 height 9
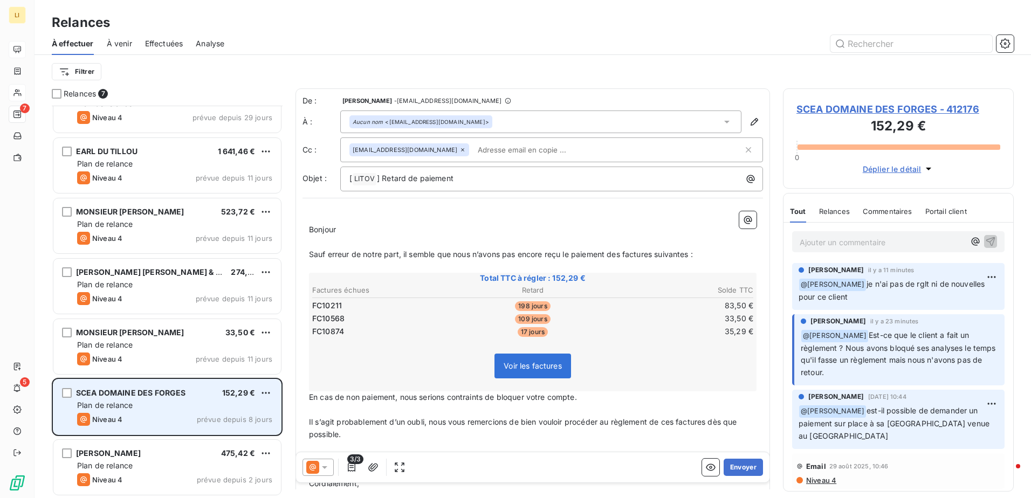
scroll to position [31, 0]
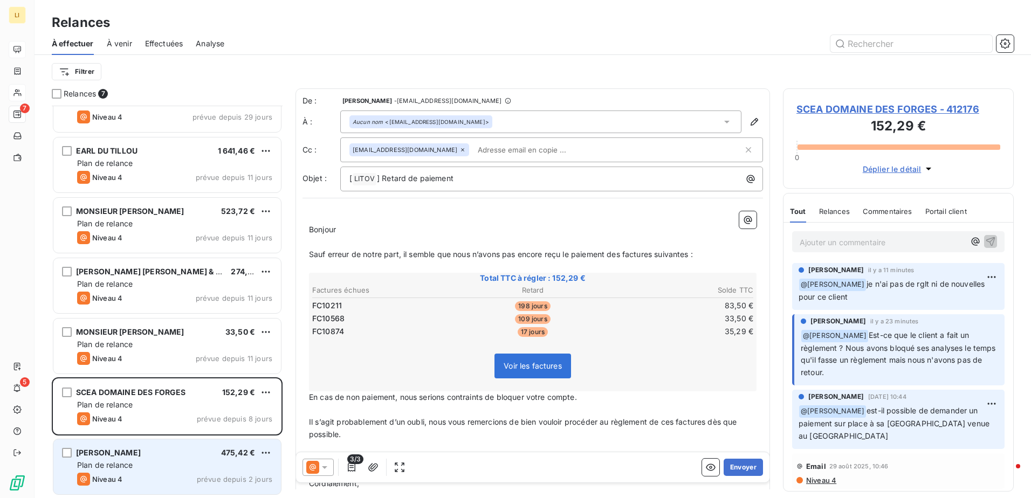
click at [137, 457] on div "[PERSON_NAME]" at bounding box center [108, 452] width 65 height 11
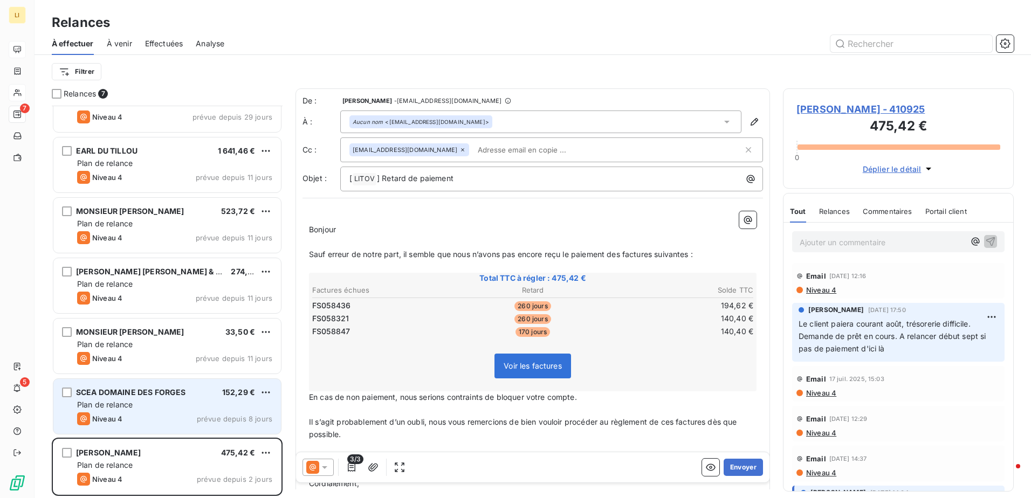
click at [187, 410] on div "Plan de relance" at bounding box center [174, 404] width 195 height 11
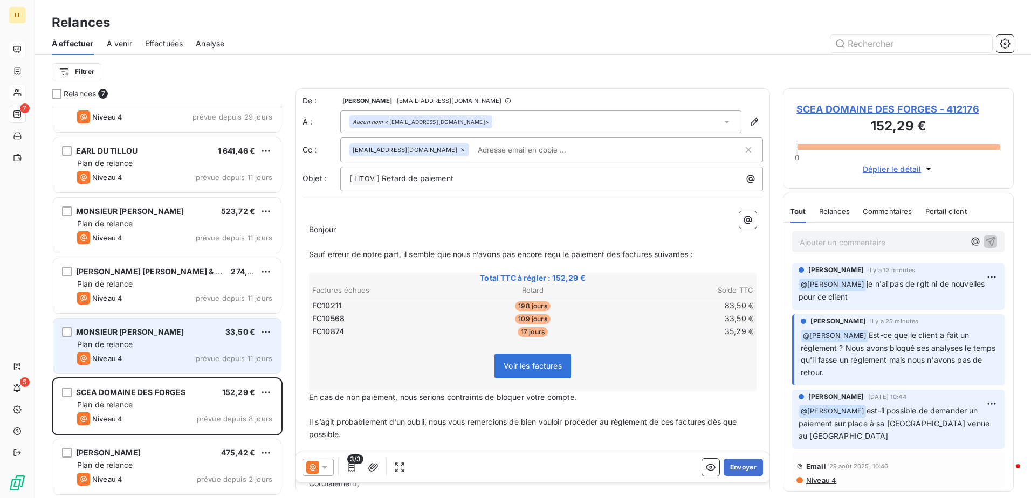
click at [137, 333] on span "MONSIEUR [PERSON_NAME]" at bounding box center [130, 331] width 108 height 9
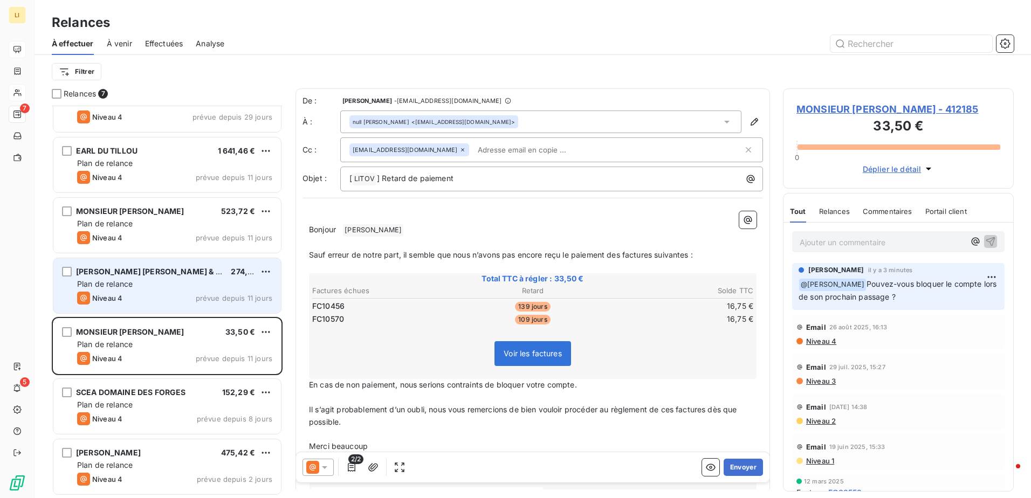
click at [193, 279] on div "Plan de relance" at bounding box center [174, 284] width 195 height 11
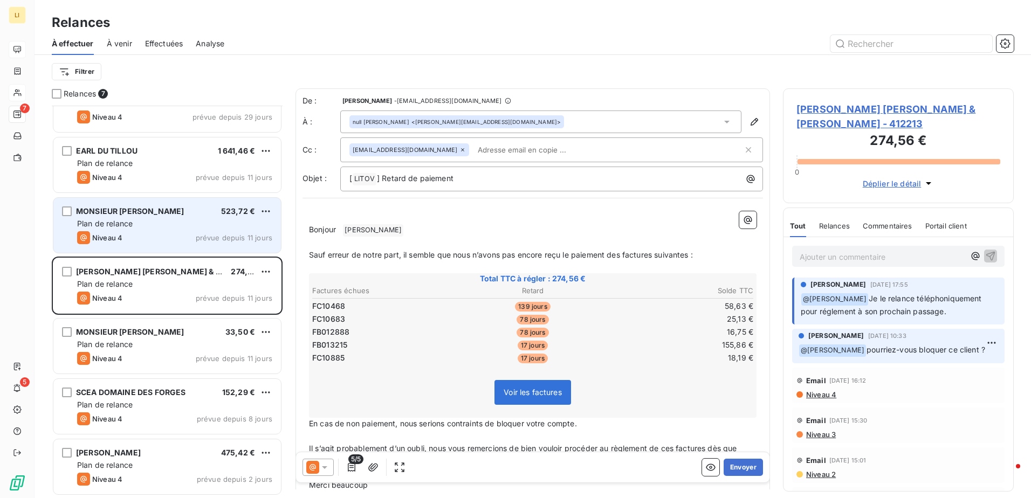
click at [208, 211] on div "MONSIEUR [PERSON_NAME] 523,72 €" at bounding box center [174, 211] width 195 height 10
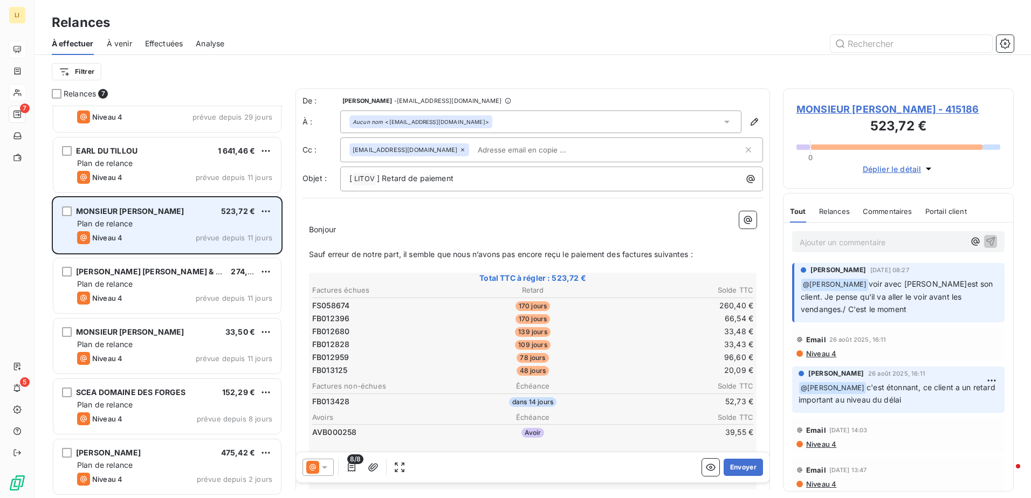
click at [195, 220] on div "Plan de relance" at bounding box center [174, 223] width 195 height 11
click at [188, 229] on div "MONSIEUR [PERSON_NAME] 523,72 € Plan de relance Niveau 4 prévue depuis 11 jours" at bounding box center [166, 225] width 227 height 55
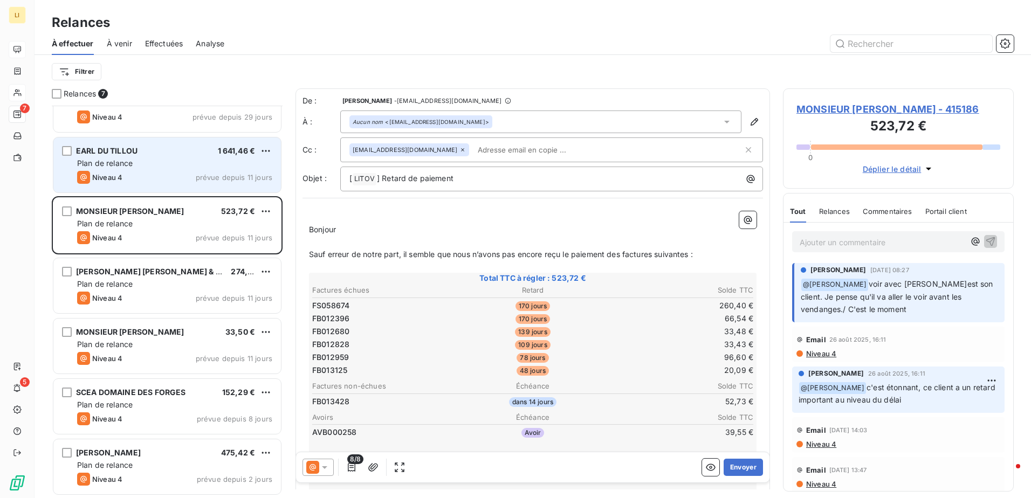
click at [178, 169] on div "EARL DU TILLOU 1 641,46 € Plan de relance Niveau 4 prévue depuis 11 jours" at bounding box center [166, 164] width 227 height 55
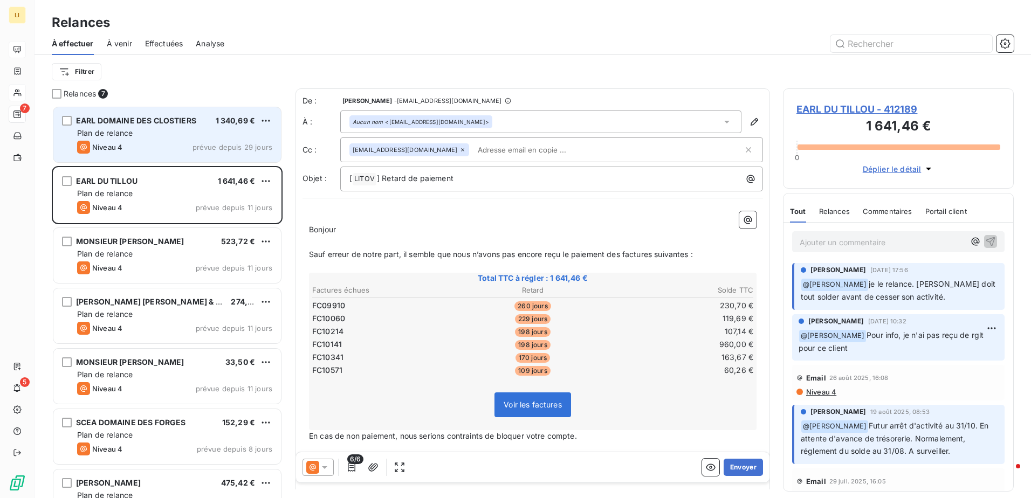
click at [191, 137] on div "Plan de relance" at bounding box center [174, 133] width 195 height 11
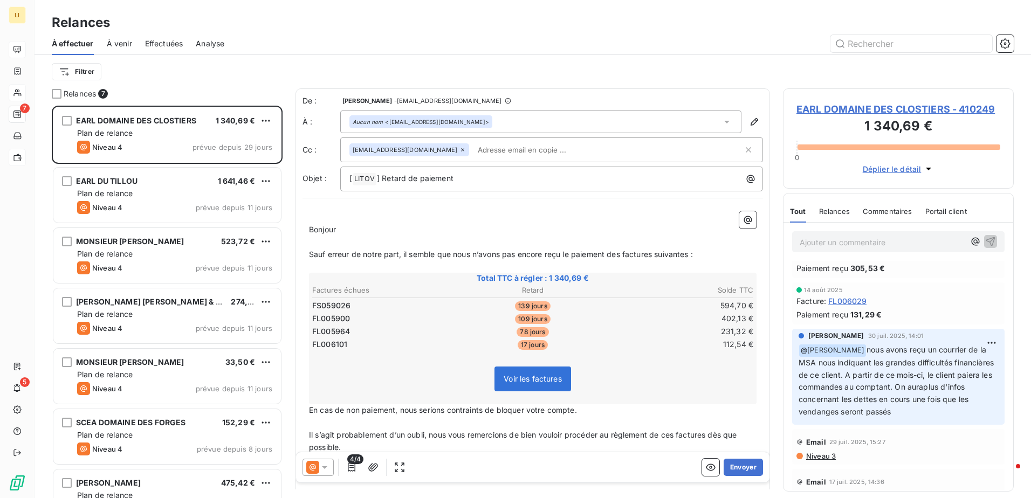
scroll to position [90, 0]
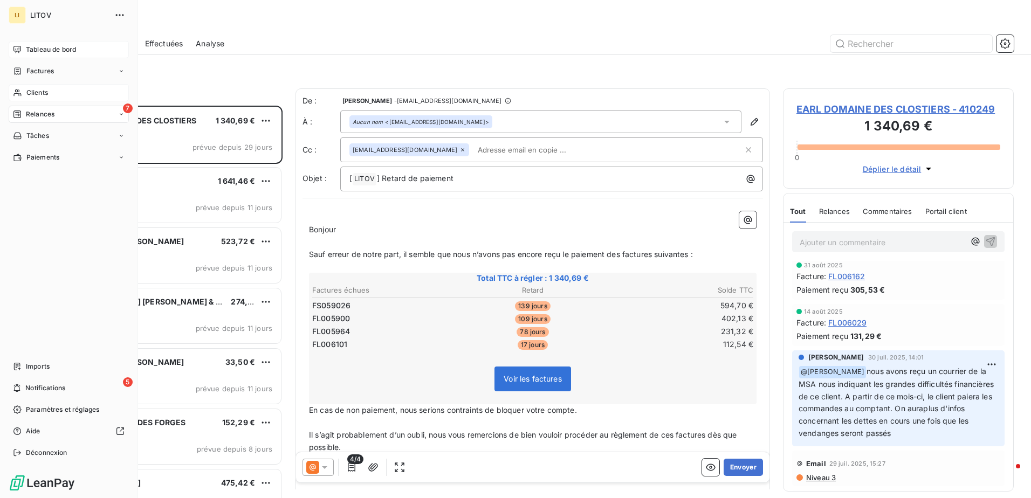
click at [37, 50] on span "Tableau de bord" at bounding box center [51, 50] width 50 height 10
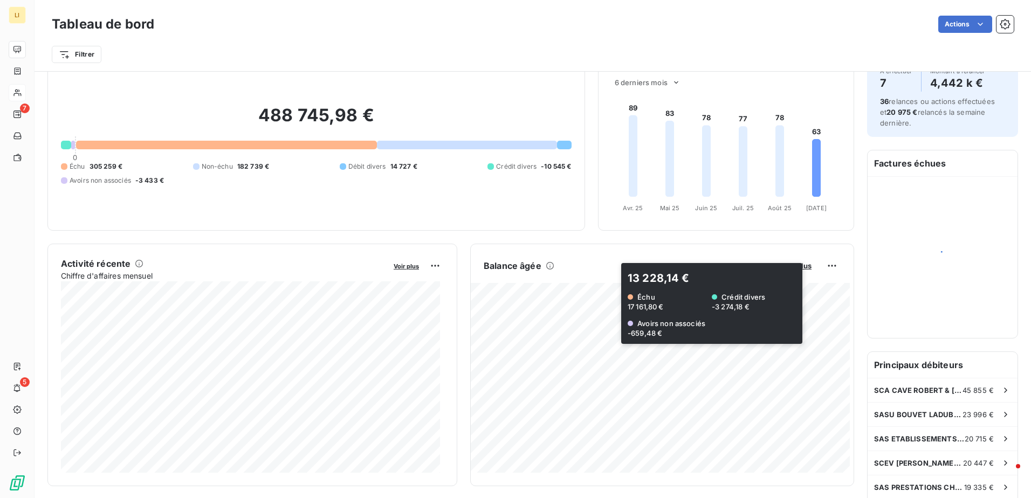
scroll to position [37, 0]
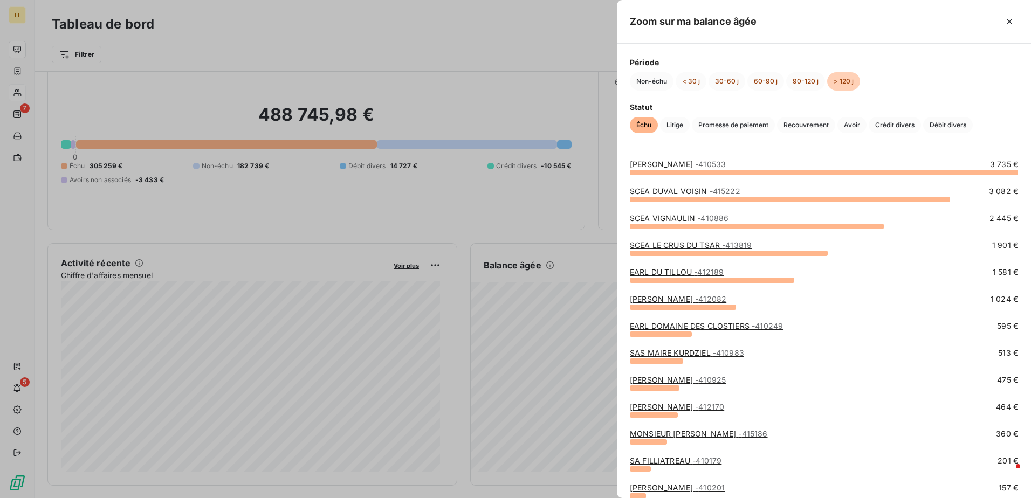
click at [681, 271] on link "EARL DU TILLOU - 412189" at bounding box center [677, 271] width 94 height 9
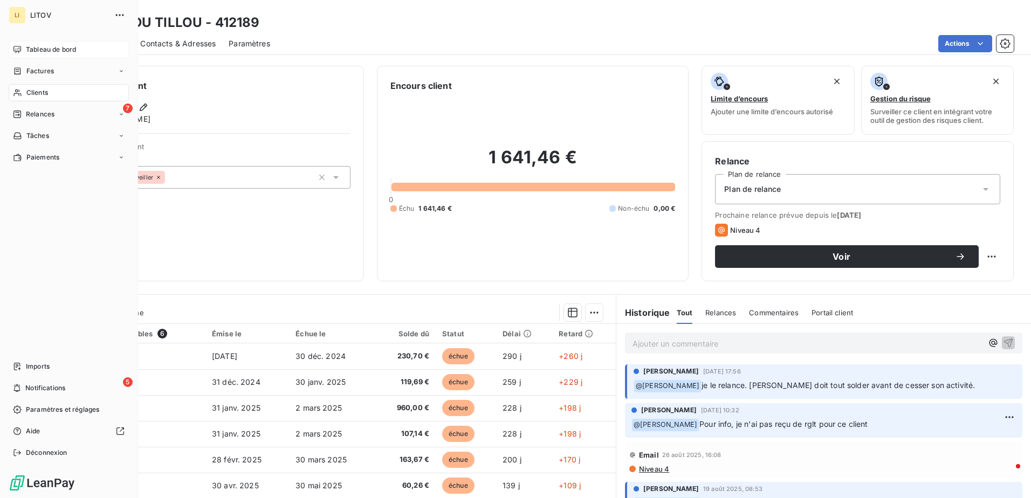
click at [37, 52] on span "Tableau de bord" at bounding box center [51, 50] width 50 height 10
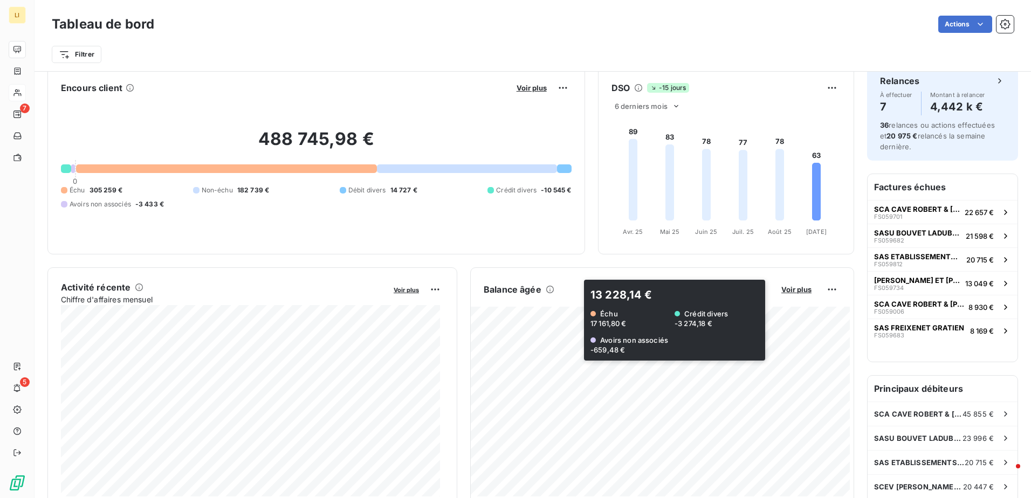
scroll to position [18, 0]
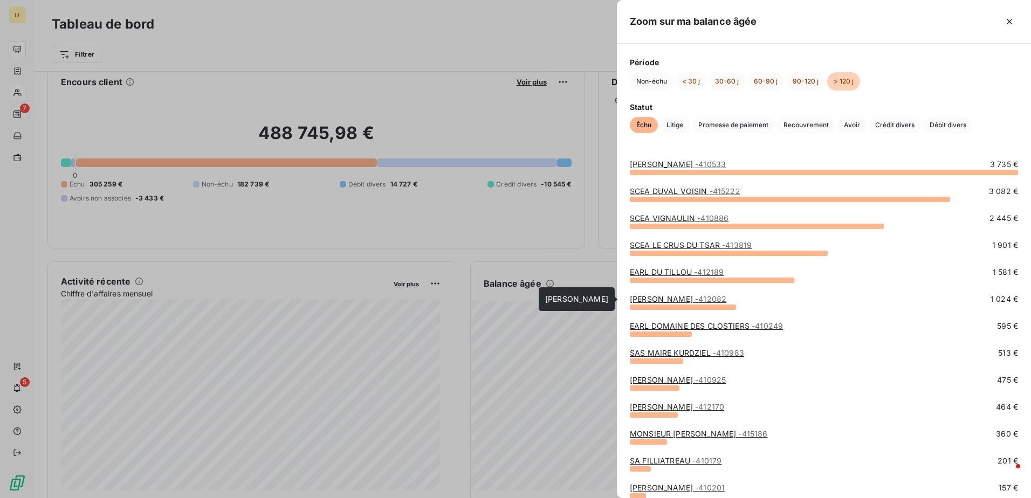
click at [674, 299] on link "[PERSON_NAME] - 412082" at bounding box center [678, 298] width 96 height 9
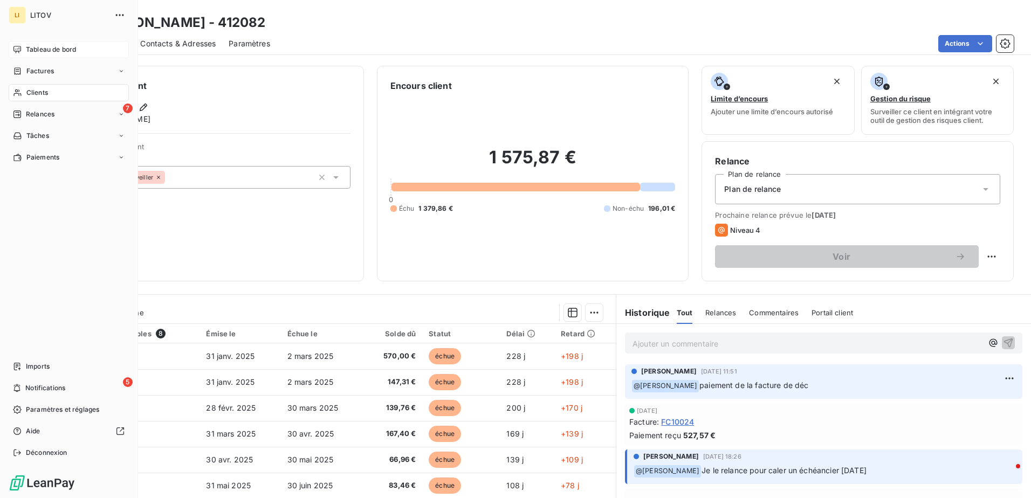
click at [36, 45] on span "Tableau de bord" at bounding box center [51, 50] width 50 height 10
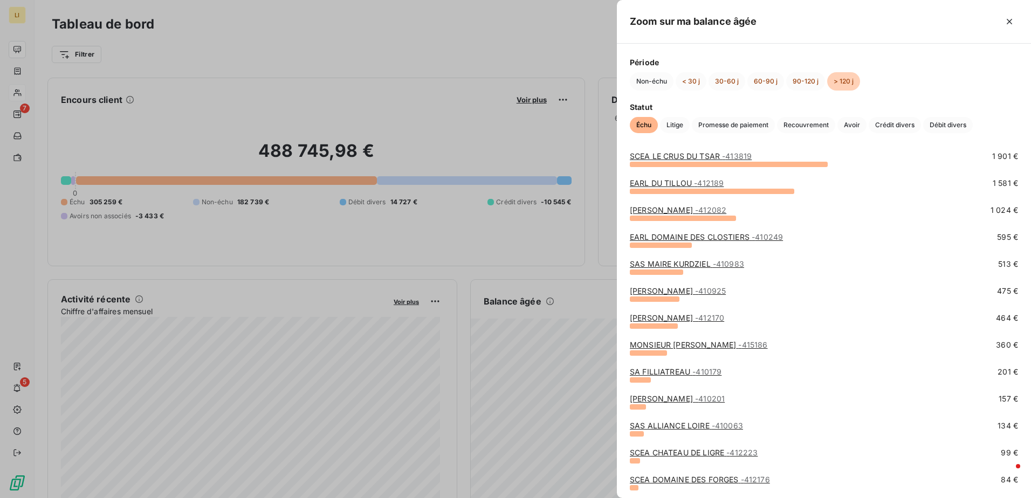
scroll to position [90, 0]
click at [664, 318] on link "[PERSON_NAME] - 412170" at bounding box center [677, 316] width 94 height 9
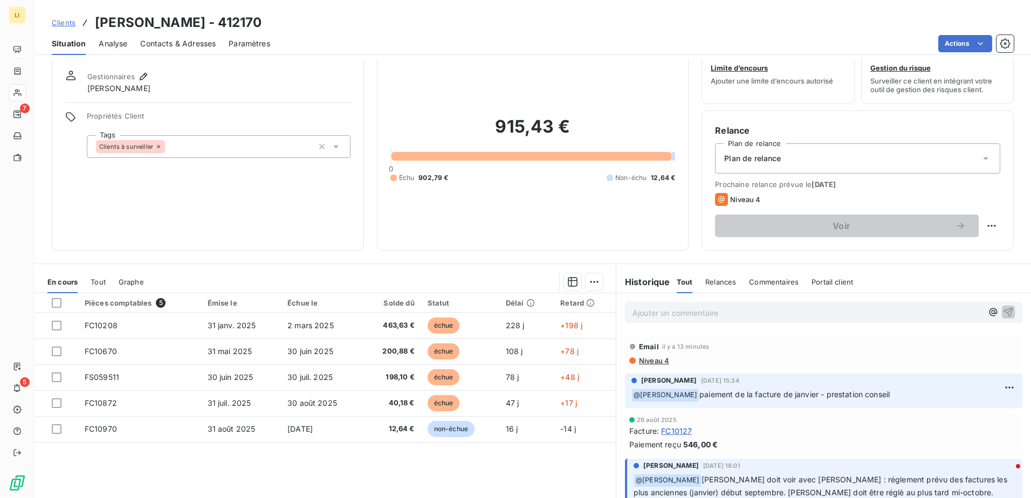
scroll to position [36, 0]
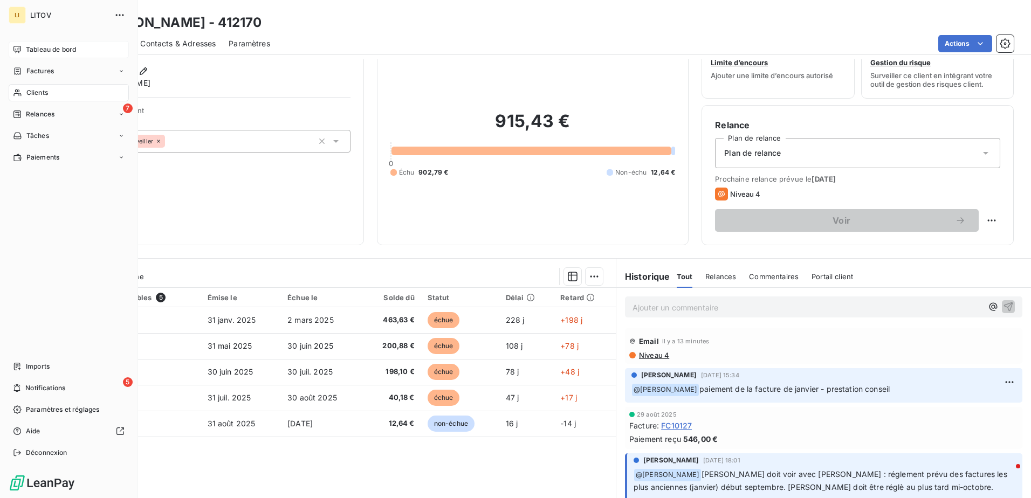
click at [33, 46] on span "Tableau de bord" at bounding box center [51, 50] width 50 height 10
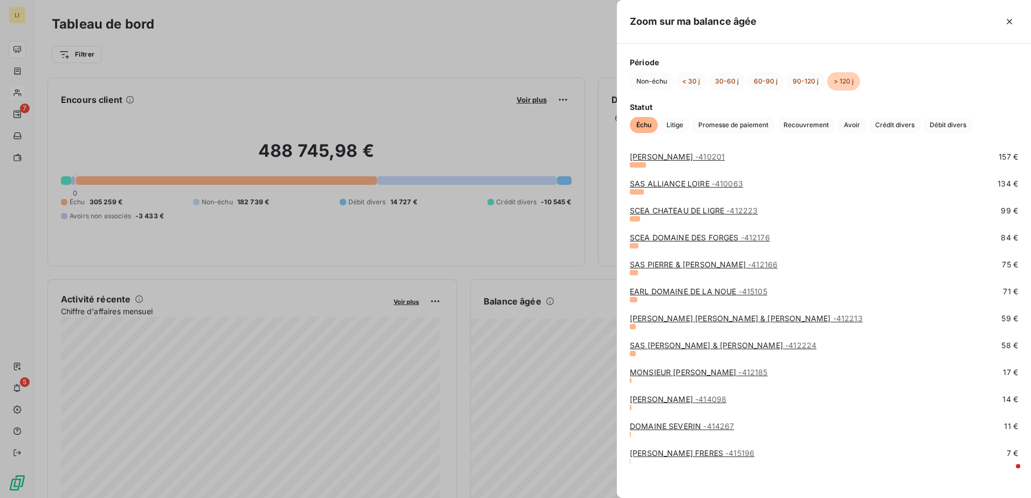
scroll to position [334, 0]
click at [684, 420] on link "[GEOGRAPHIC_DATA] - 414267" at bounding box center [682, 423] width 104 height 9
